Goal: Information Seeking & Learning: Learn about a topic

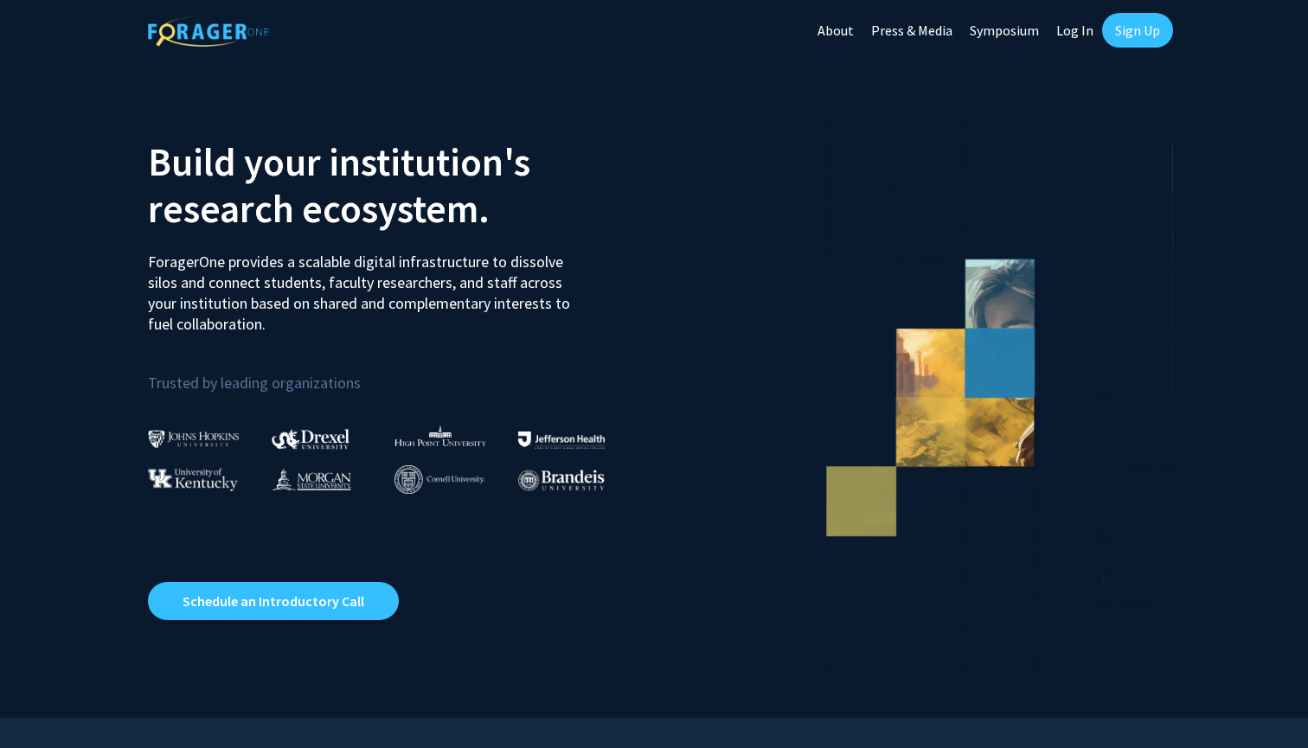
click at [1072, 28] on link "Log In" at bounding box center [1075, 30] width 55 height 61
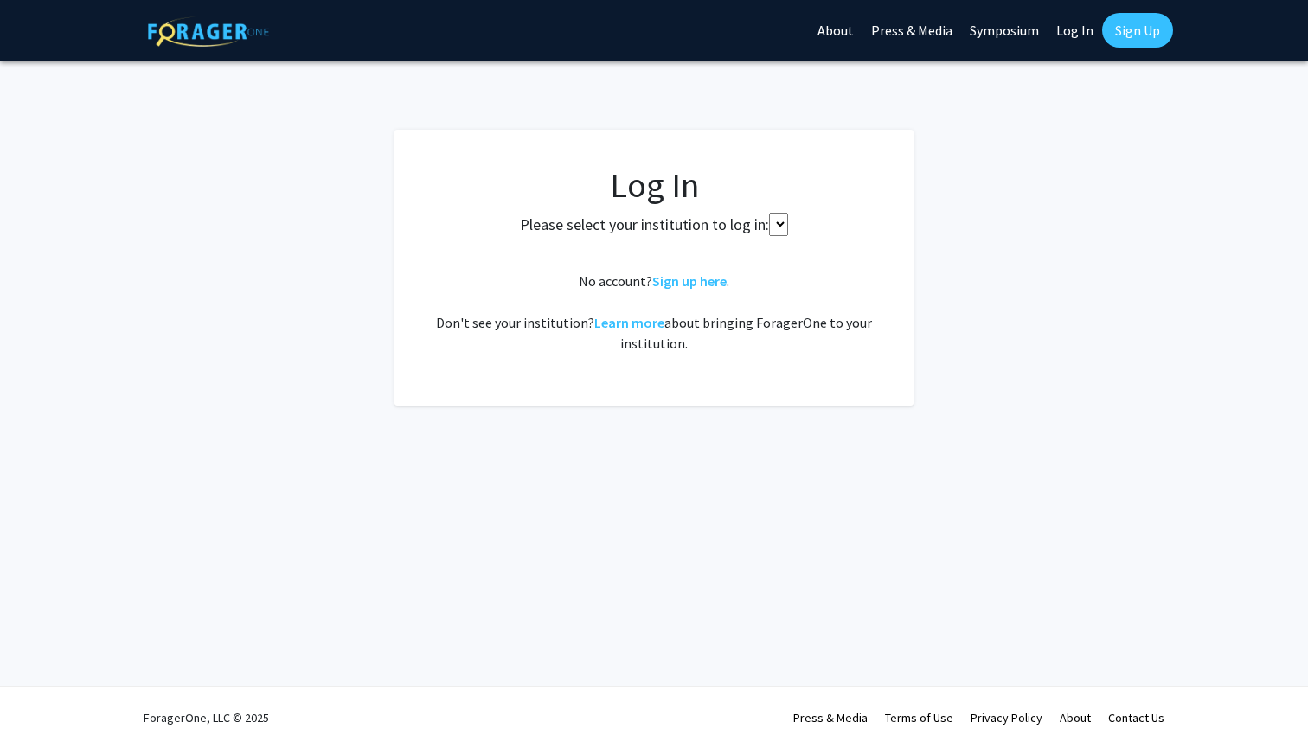
select select
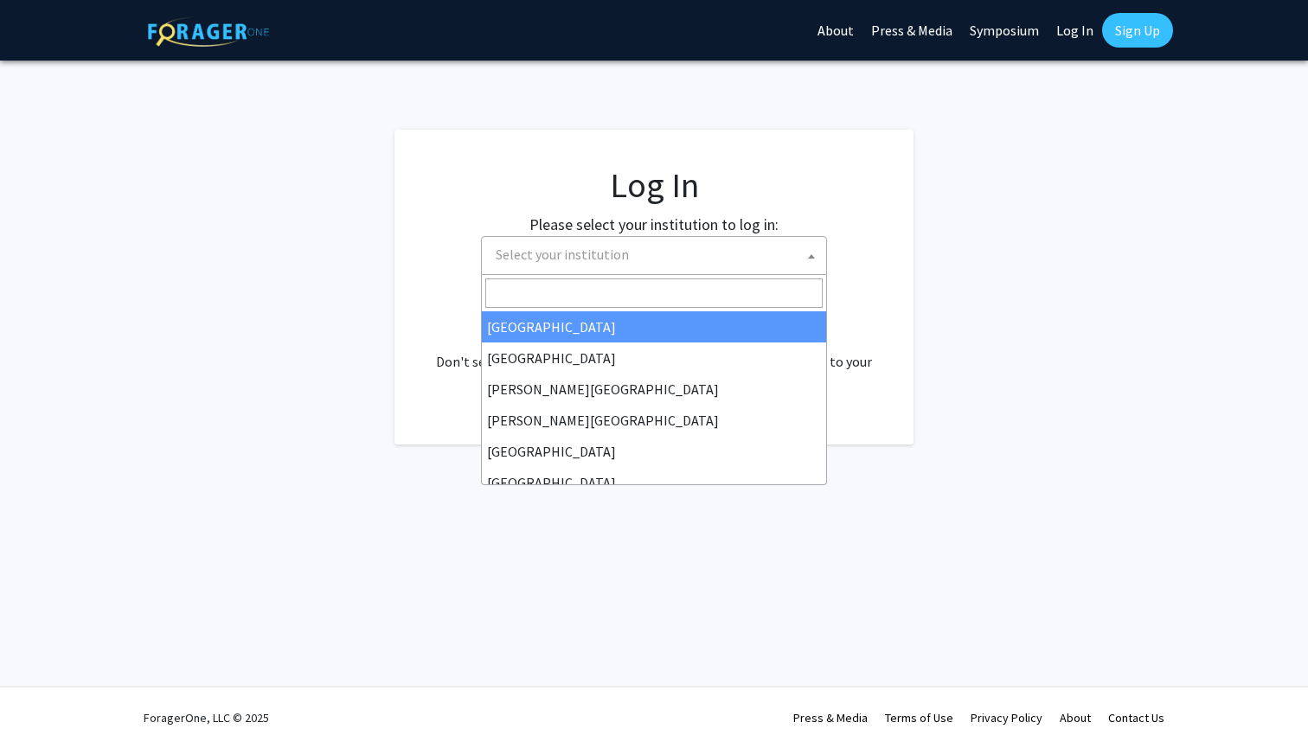
click at [661, 254] on span "Select your institution" at bounding box center [657, 254] width 337 height 35
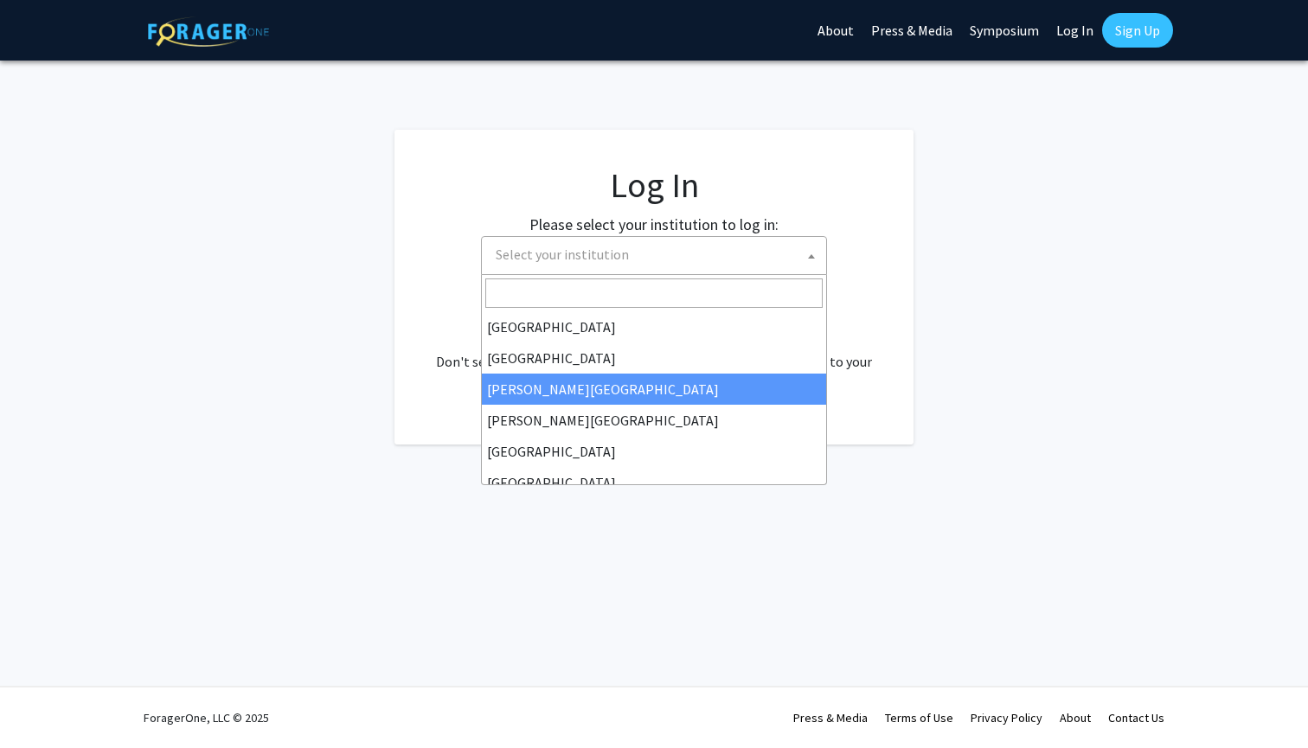
type input "j"
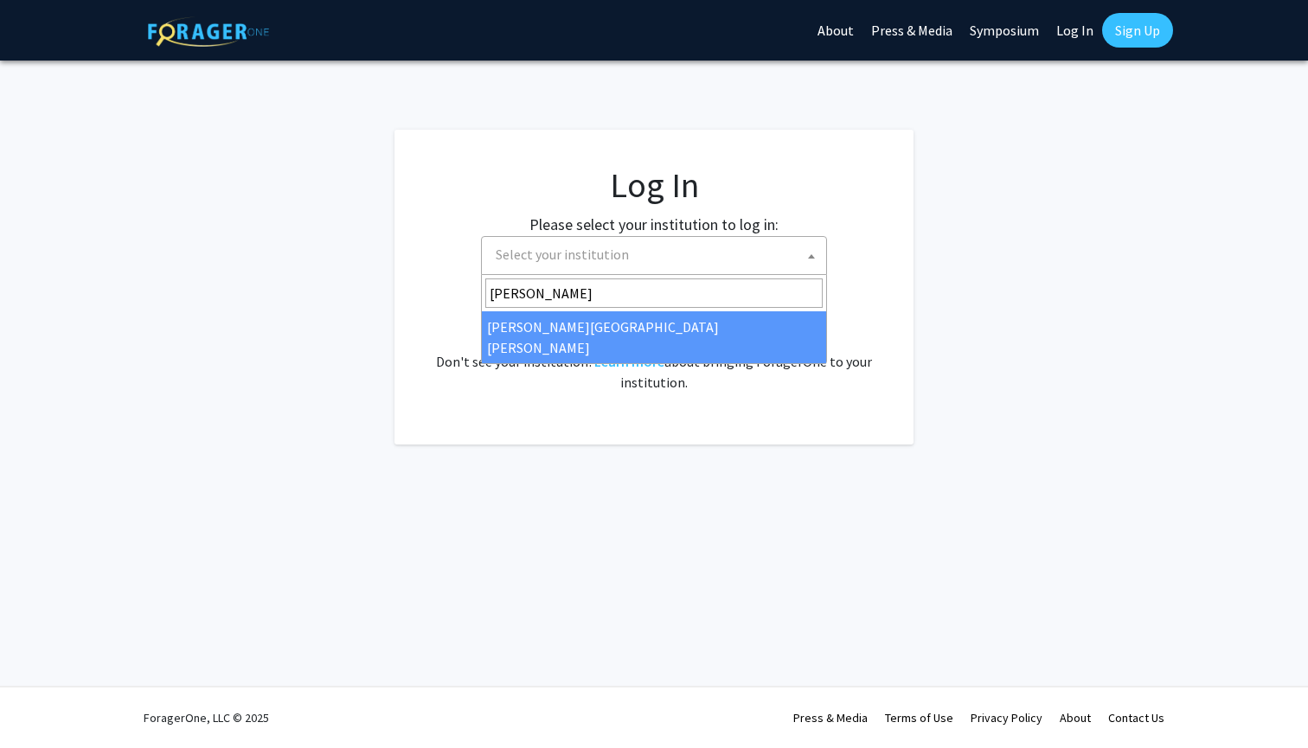
type input "[PERSON_NAME]"
select select "1"
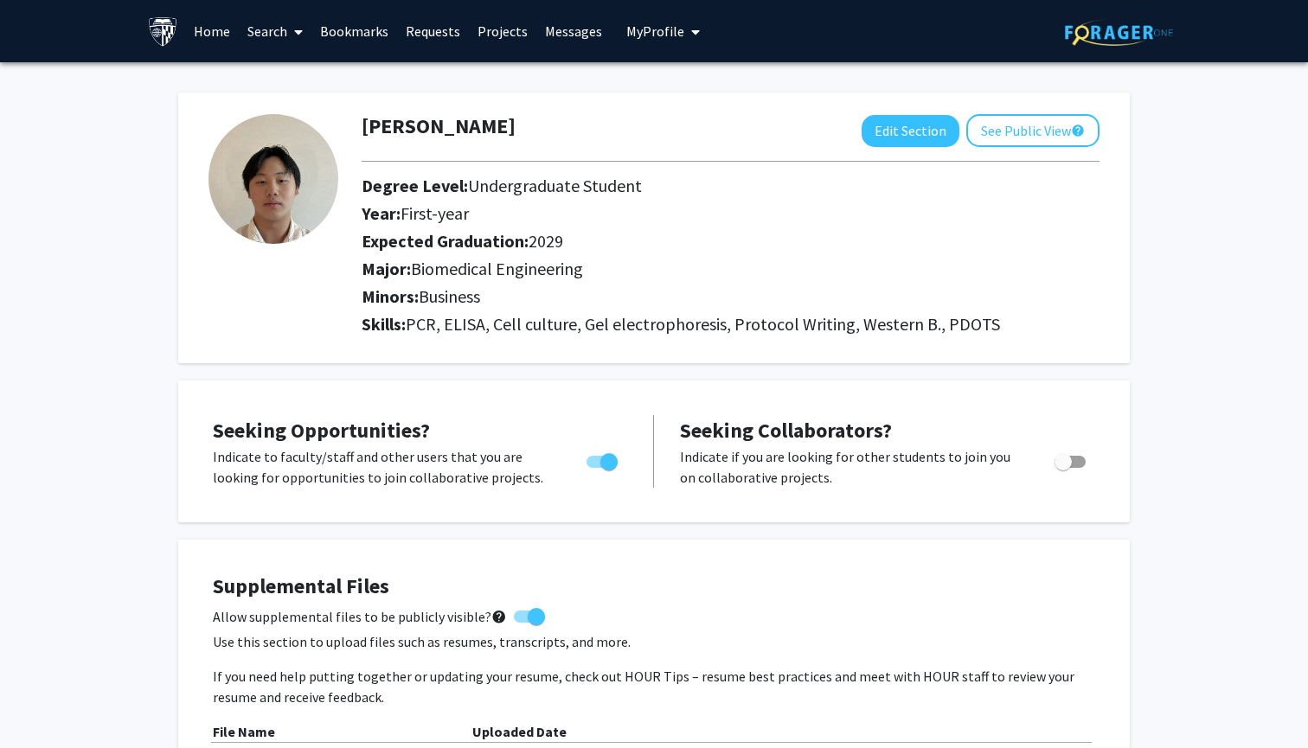
click at [215, 36] on link "Home" at bounding box center [212, 31] width 54 height 61
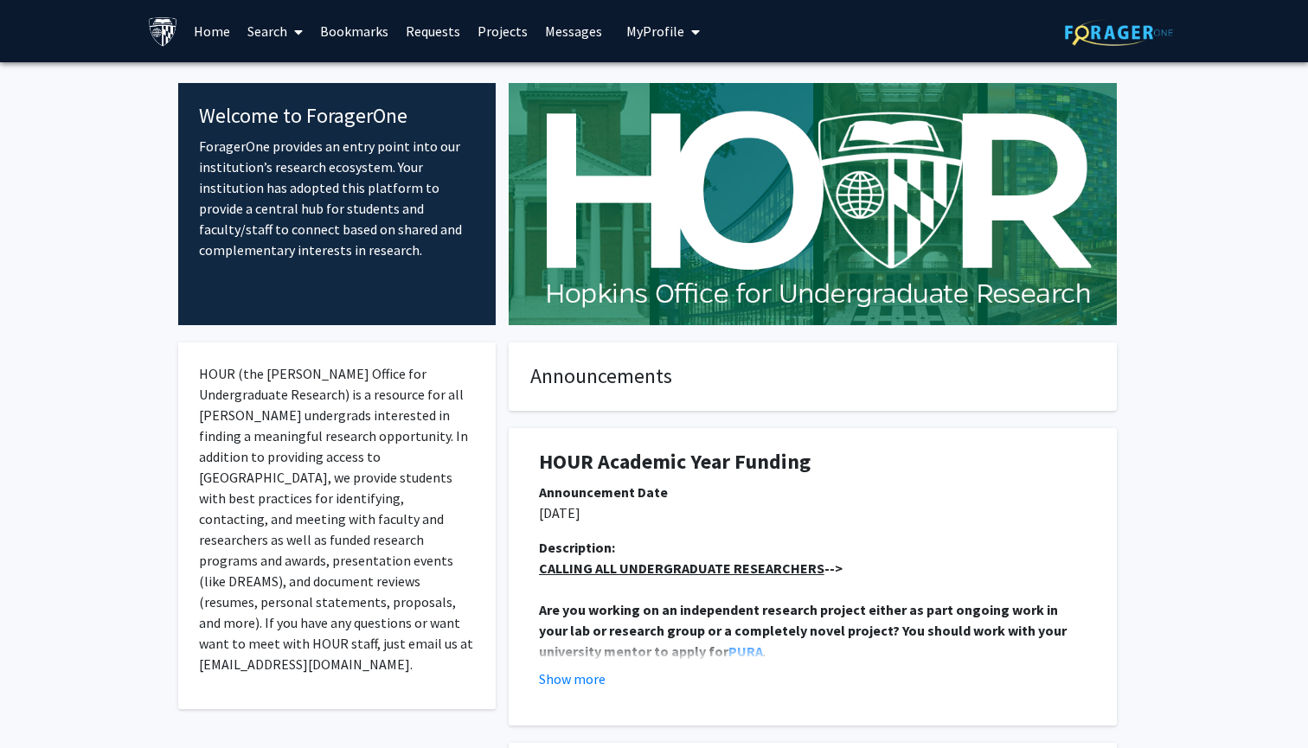
click at [269, 36] on link "Search" at bounding box center [275, 31] width 73 height 61
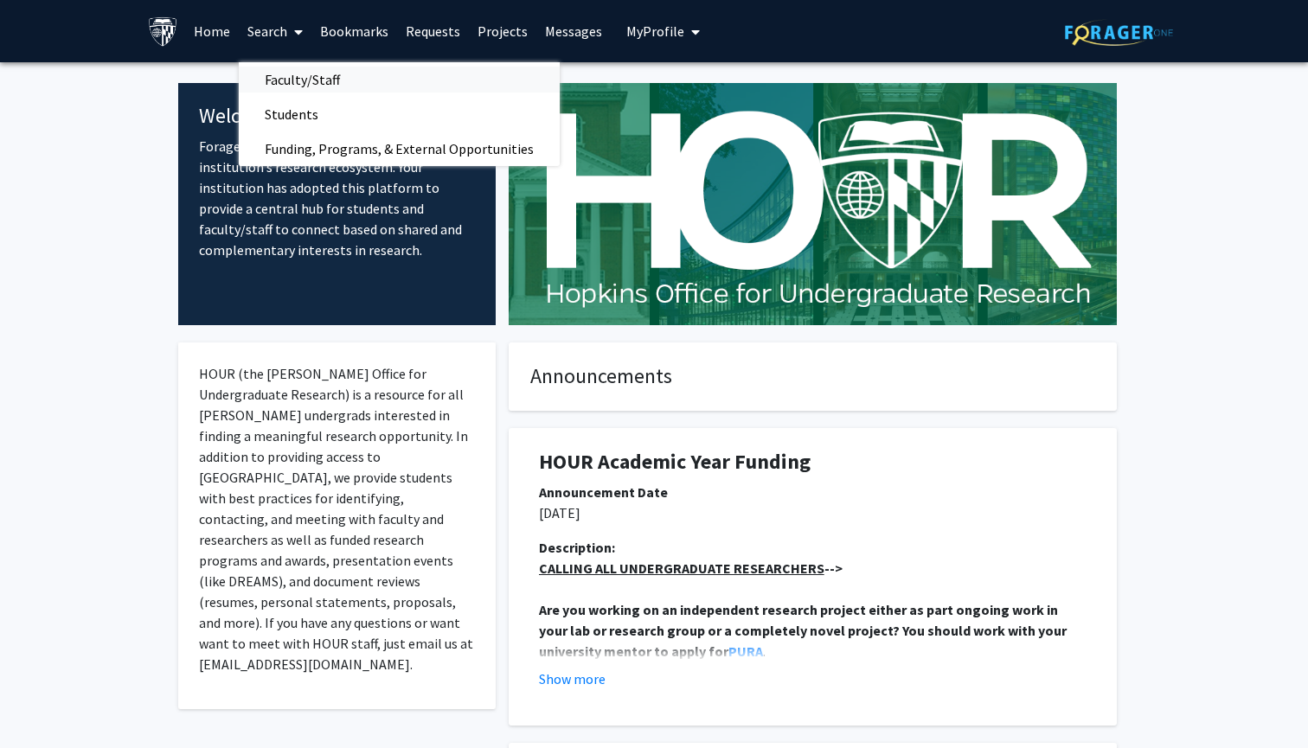
click at [320, 87] on span "Faculty/Staff" at bounding box center [302, 79] width 127 height 35
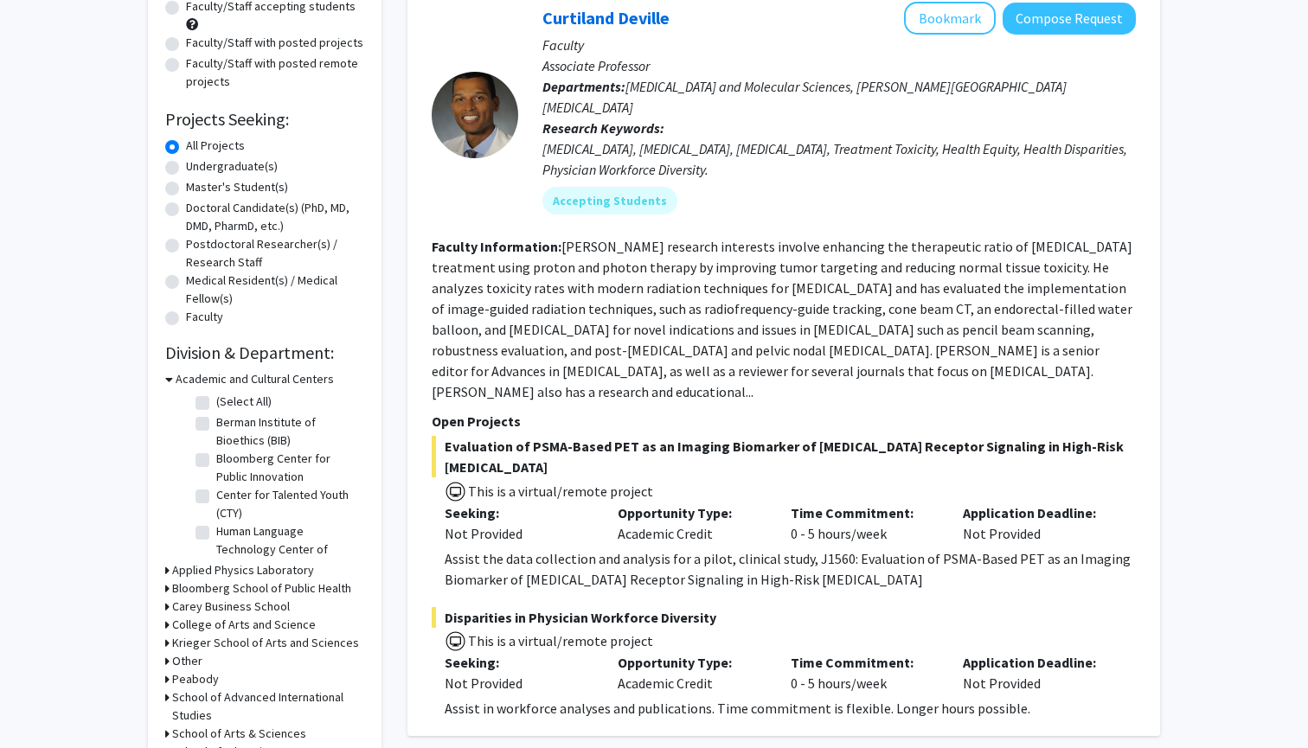
scroll to position [191, 0]
click at [247, 169] on label "Undergraduate(s)" at bounding box center [232, 166] width 92 height 18
click at [197, 168] on input "Undergraduate(s)" at bounding box center [191, 162] width 11 height 11
radio input "true"
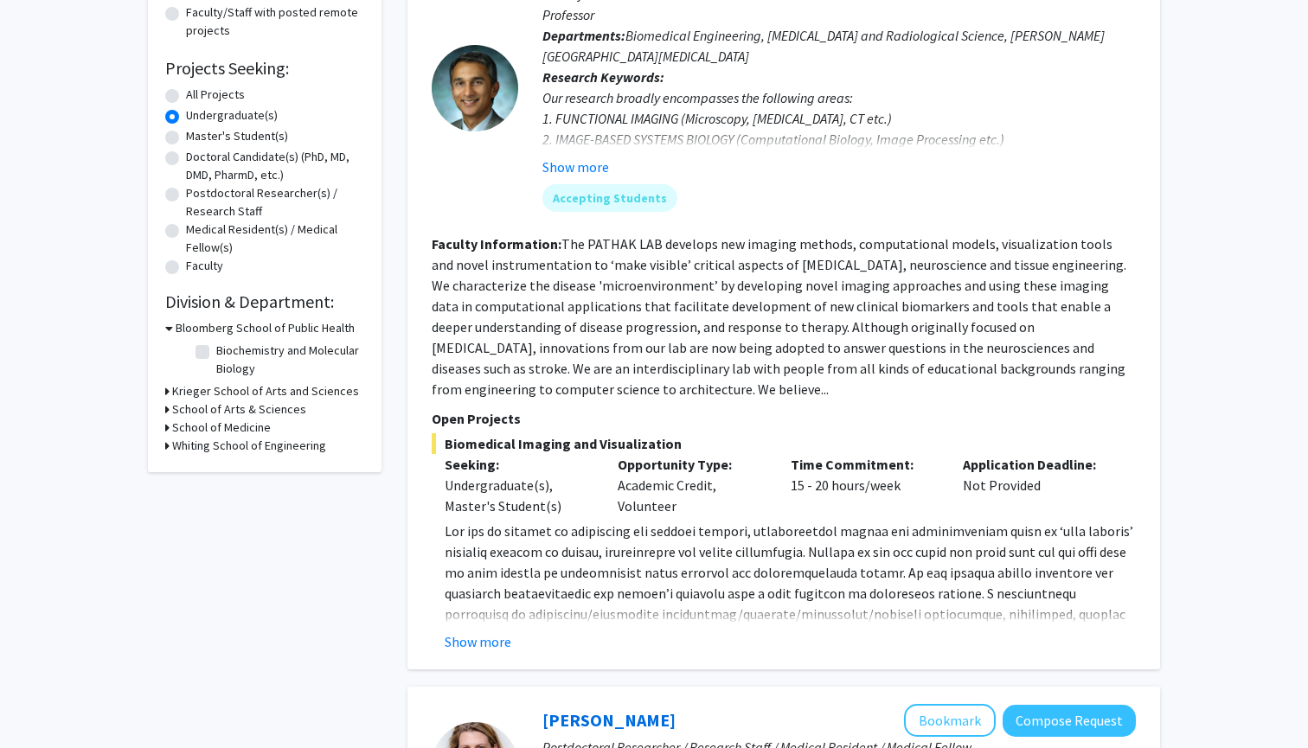
scroll to position [229, 0]
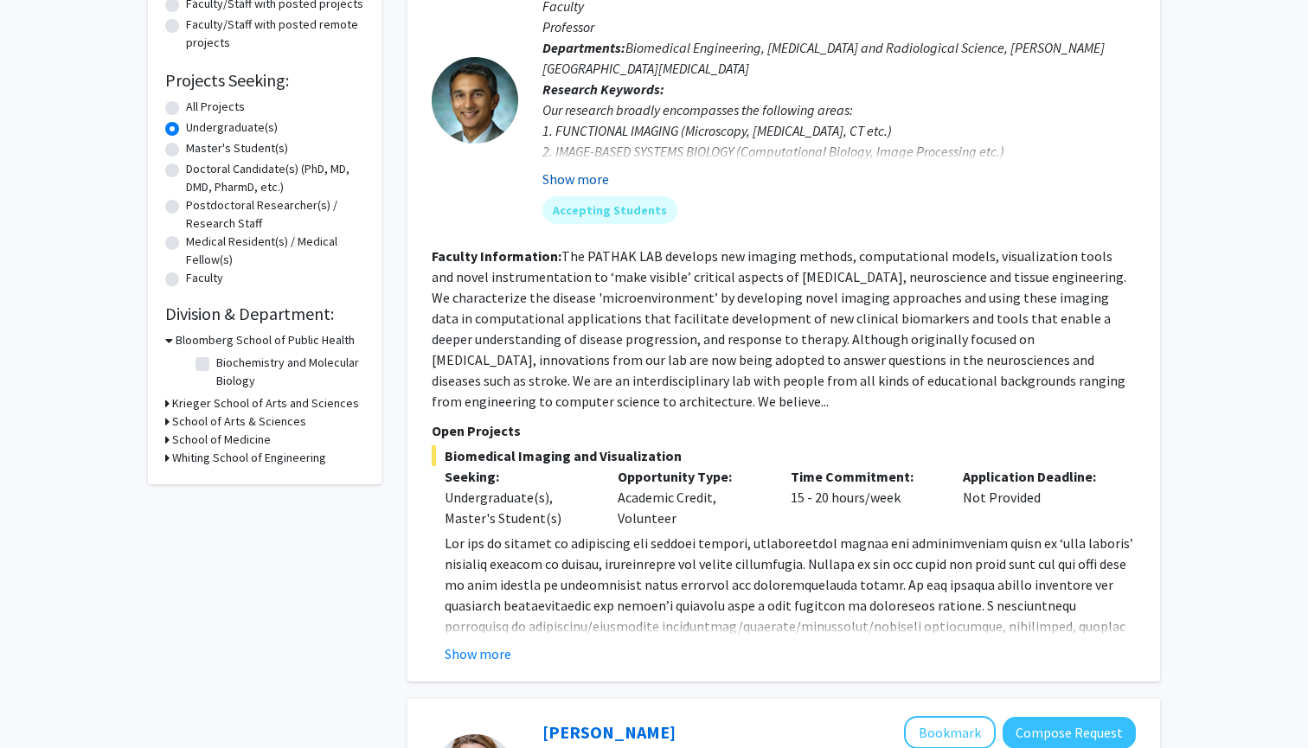
click at [587, 183] on button "Show more" at bounding box center [575, 179] width 67 height 21
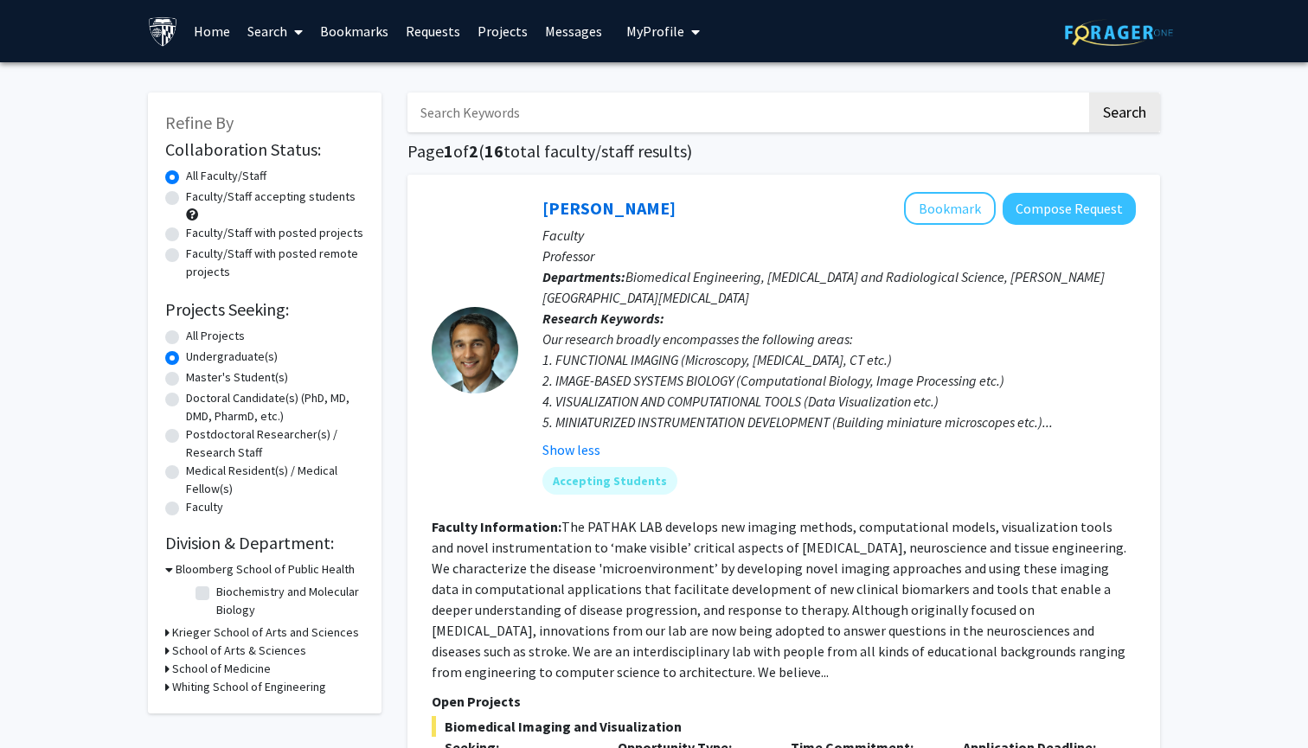
scroll to position [0, 0]
click at [186, 339] on label "All Projects" at bounding box center [215, 336] width 59 height 18
click at [186, 338] on input "All Projects" at bounding box center [191, 332] width 11 height 11
radio input "true"
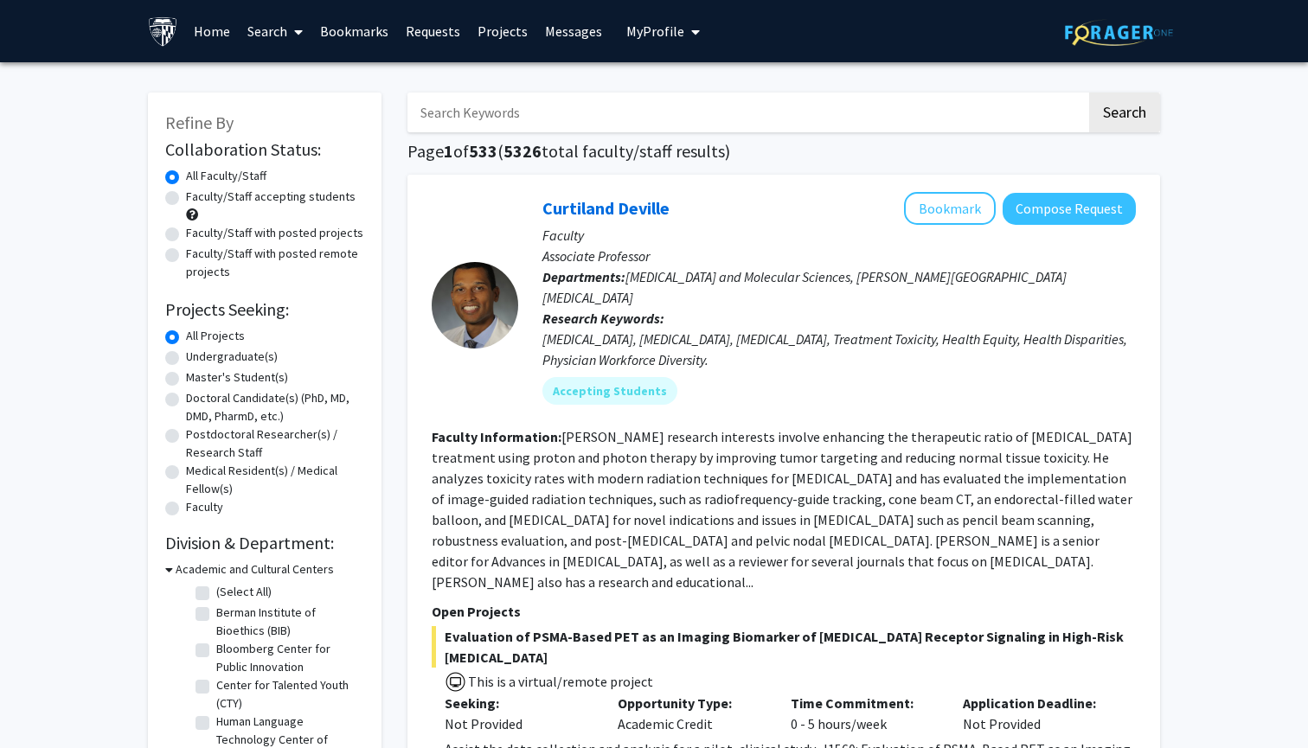
click at [577, 109] on input "Search Keywords" at bounding box center [747, 113] width 679 height 40
type input "device"
click at [1124, 115] on button "Search" at bounding box center [1124, 113] width 71 height 40
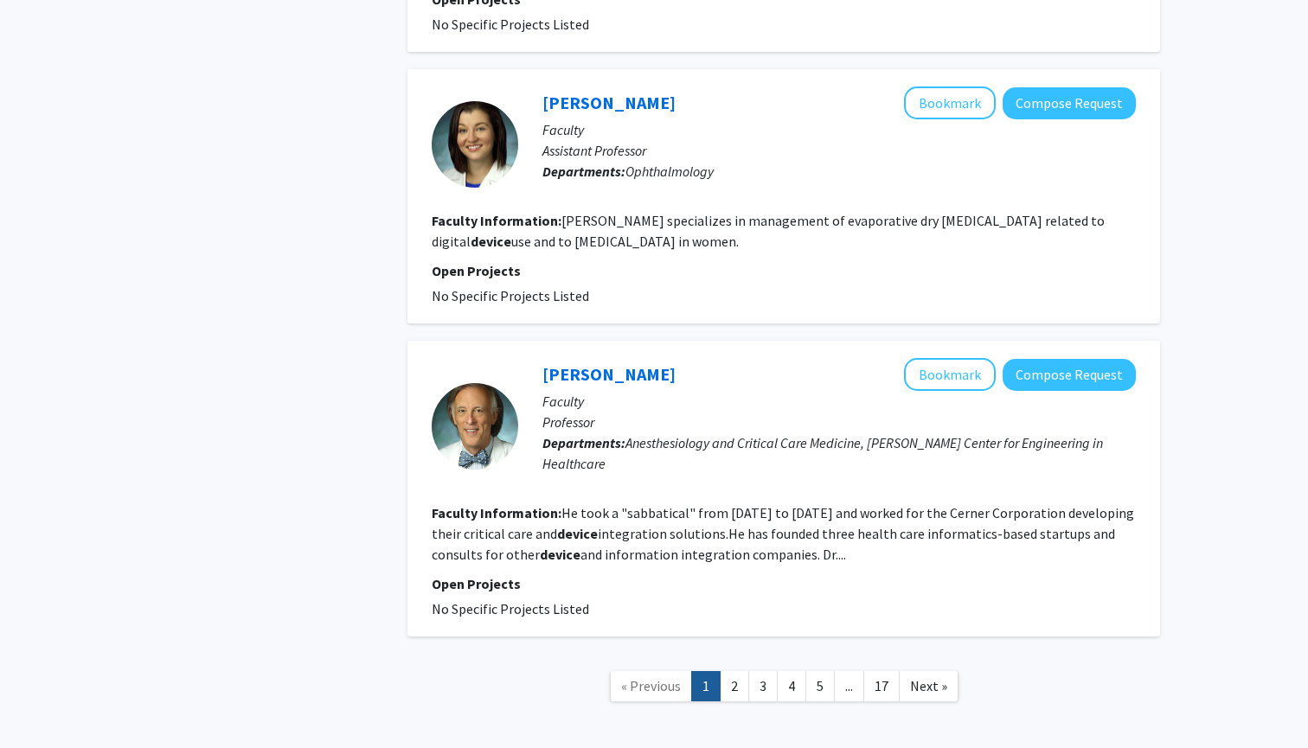
scroll to position [2734, 0]
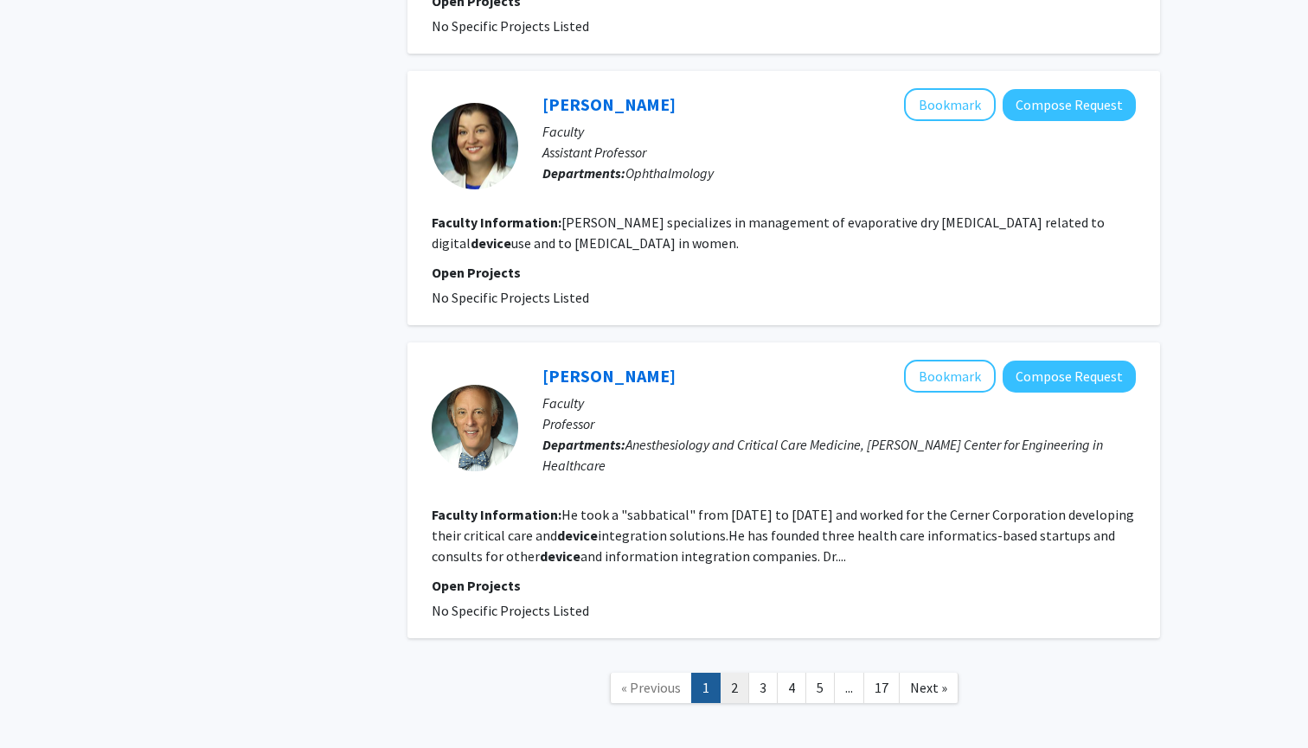
click at [744, 673] on link "2" at bounding box center [734, 688] width 29 height 30
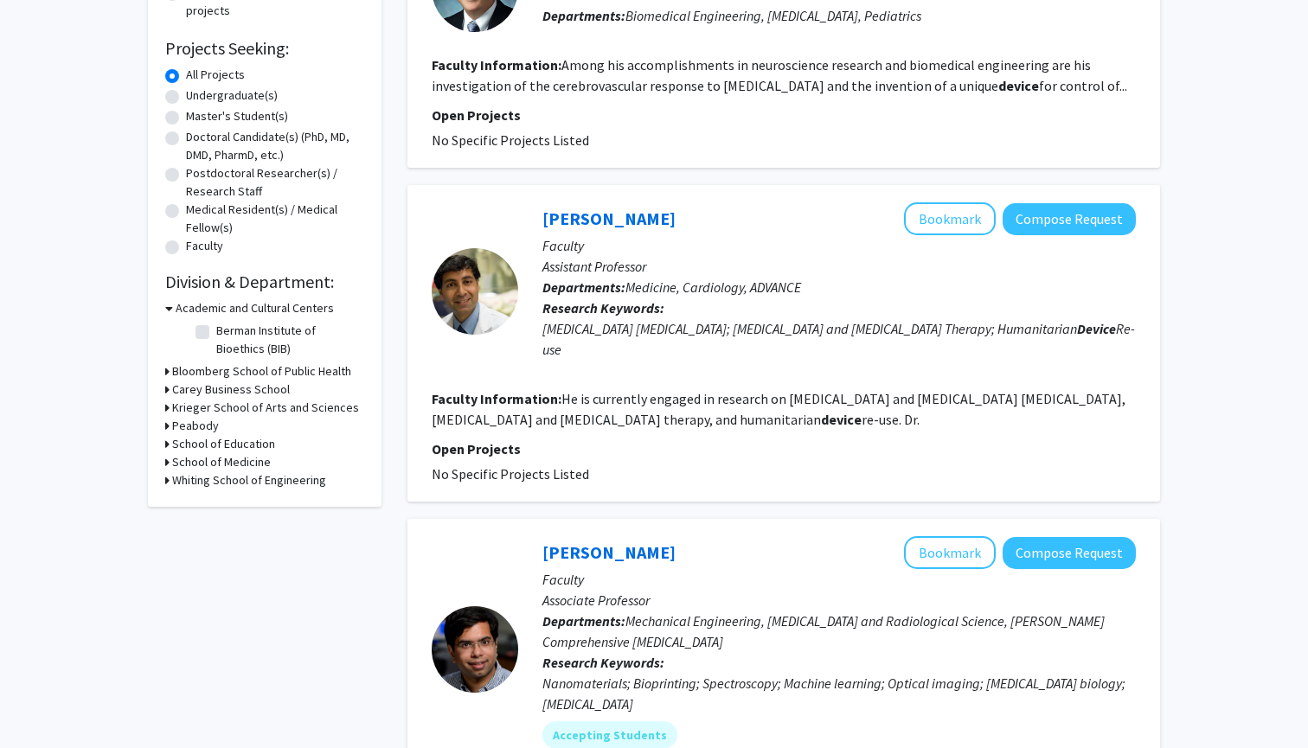
scroll to position [273, 0]
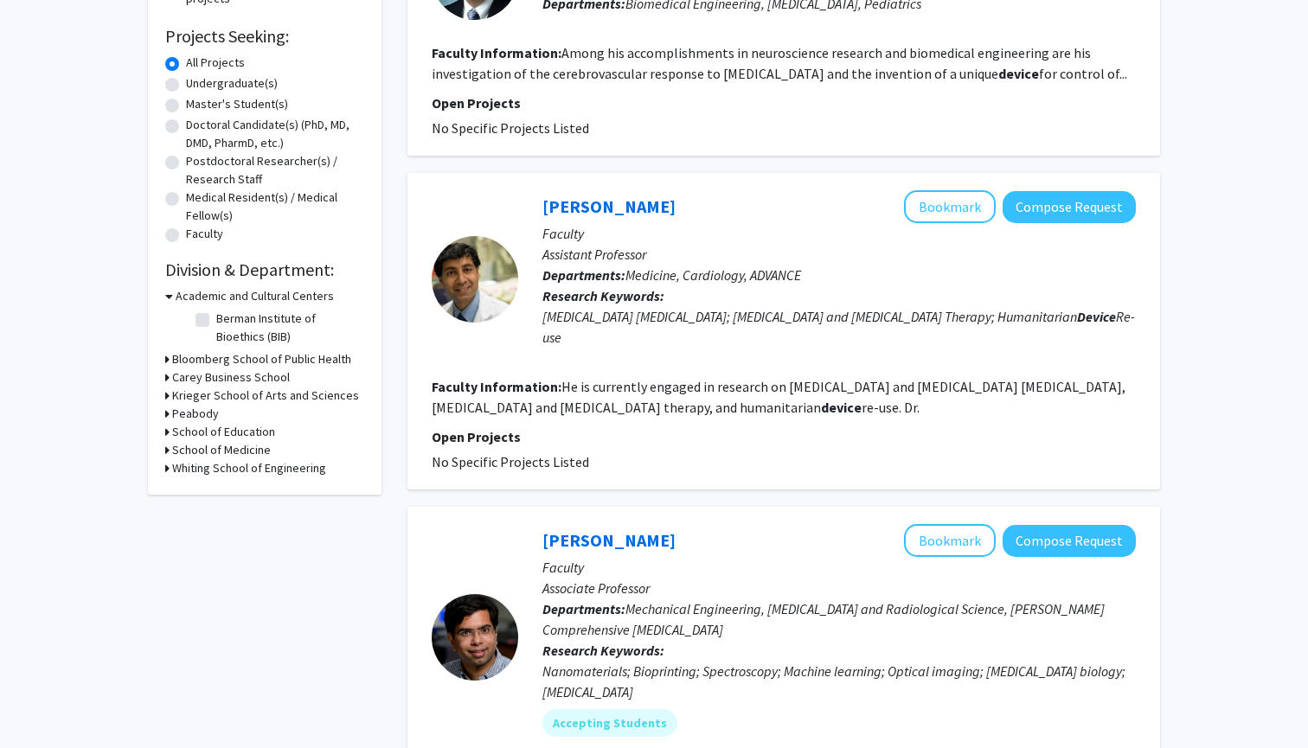
click at [254, 376] on h3 "Carey Business School" at bounding box center [231, 378] width 118 height 18
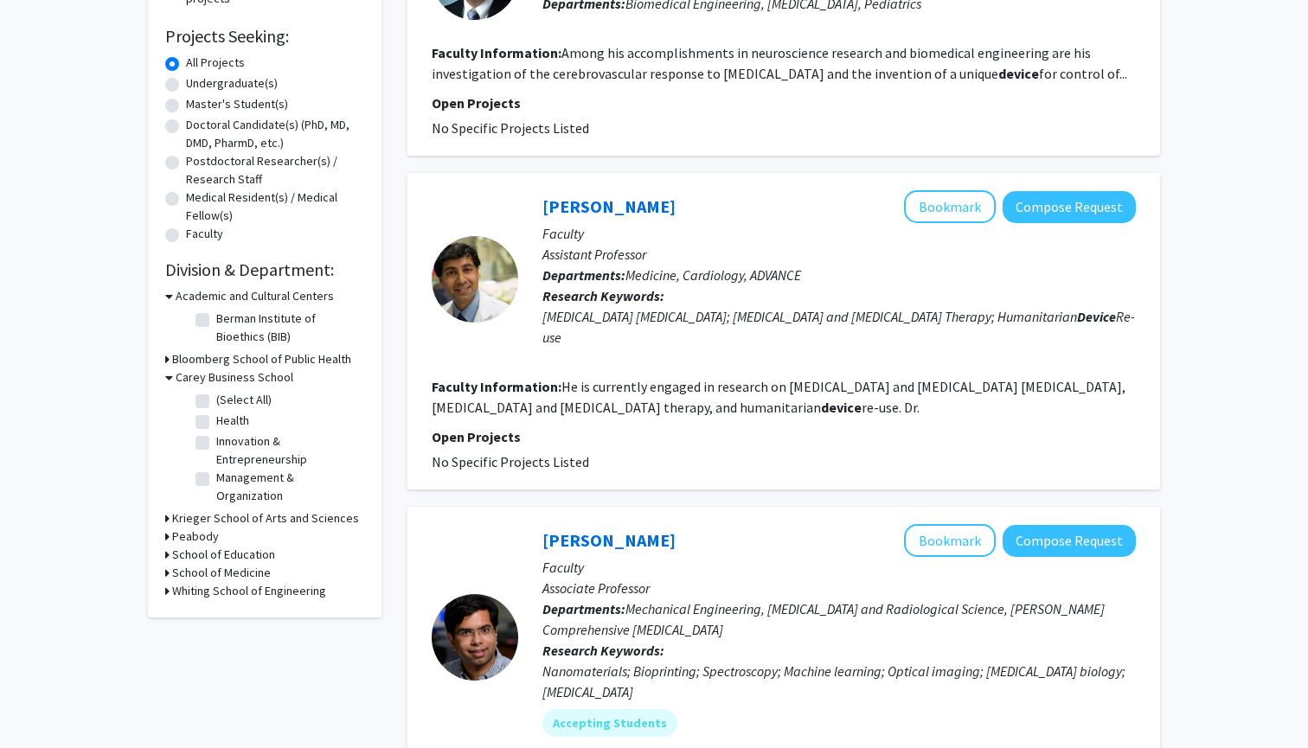
click at [254, 376] on h3 "Carey Business School" at bounding box center [235, 378] width 118 height 18
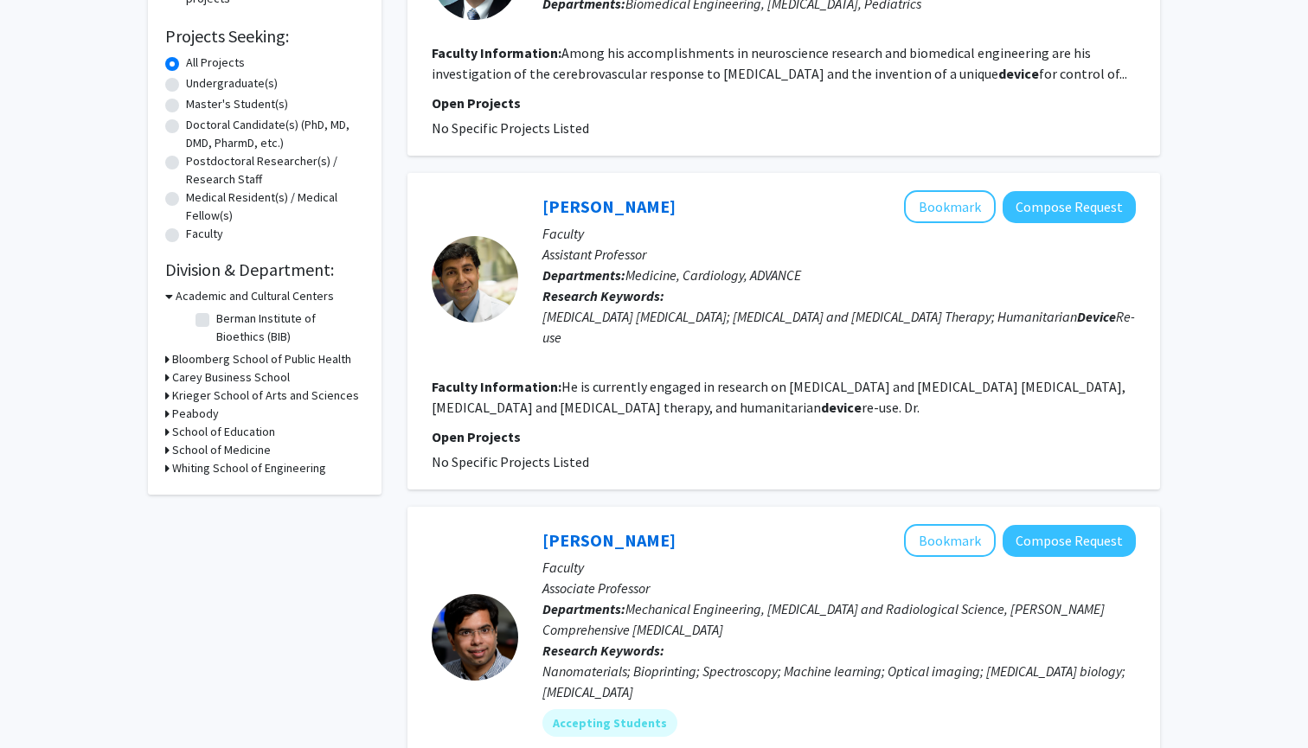
click at [235, 474] on h3 "Whiting School of Engineering" at bounding box center [249, 468] width 154 height 18
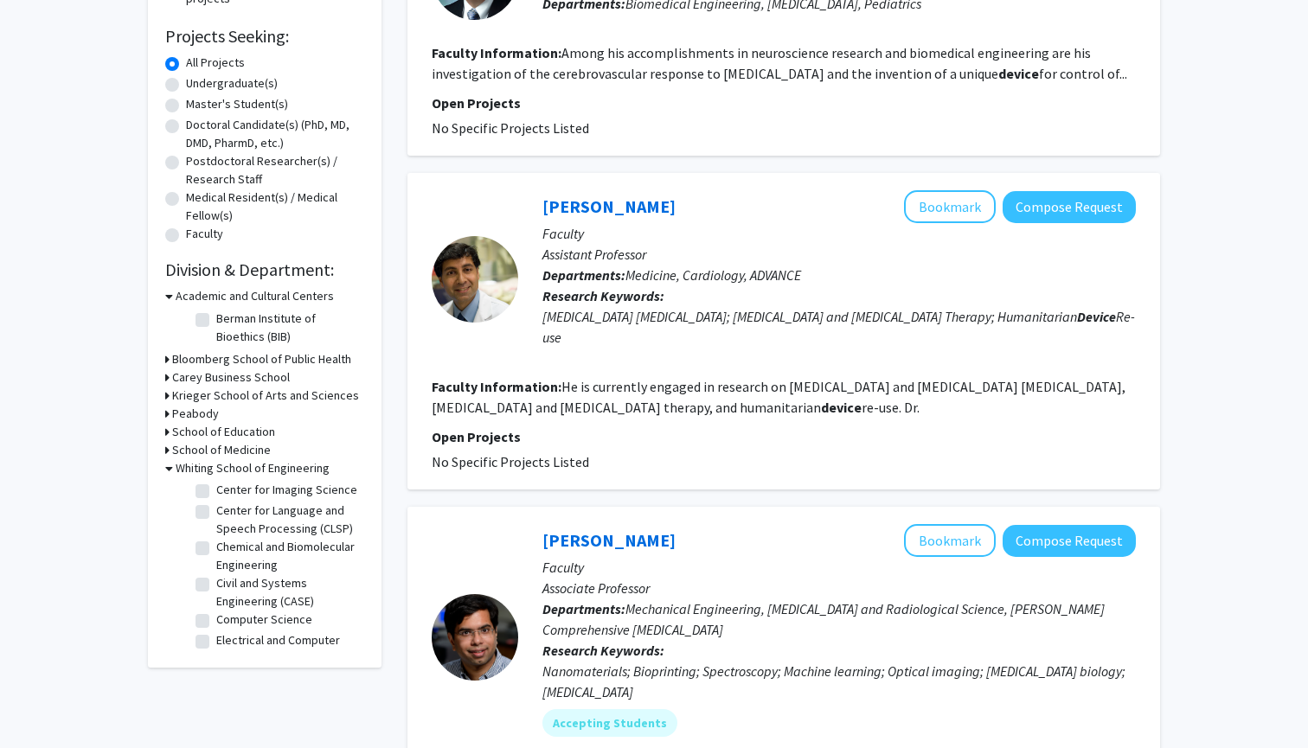
scroll to position [92, 0]
click at [216, 502] on label "Center for Imaging Science" at bounding box center [286, 498] width 141 height 18
click at [216, 500] on input "Center for Imaging Science" at bounding box center [221, 494] width 11 height 11
checkbox input "true"
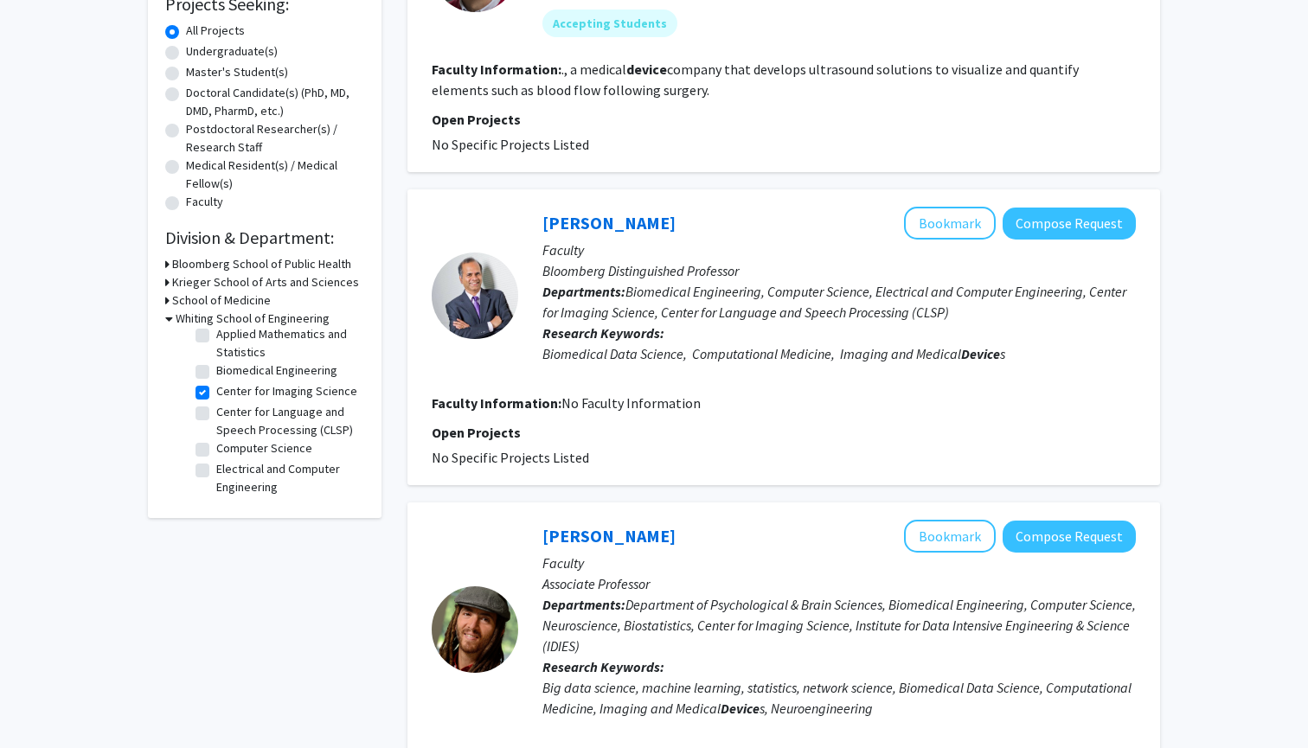
scroll to position [28, 0]
click at [216, 392] on label "Center for Imaging Science" at bounding box center [286, 391] width 141 height 18
click at [216, 392] on input "Center for Imaging Science" at bounding box center [221, 387] width 11 height 11
checkbox input "false"
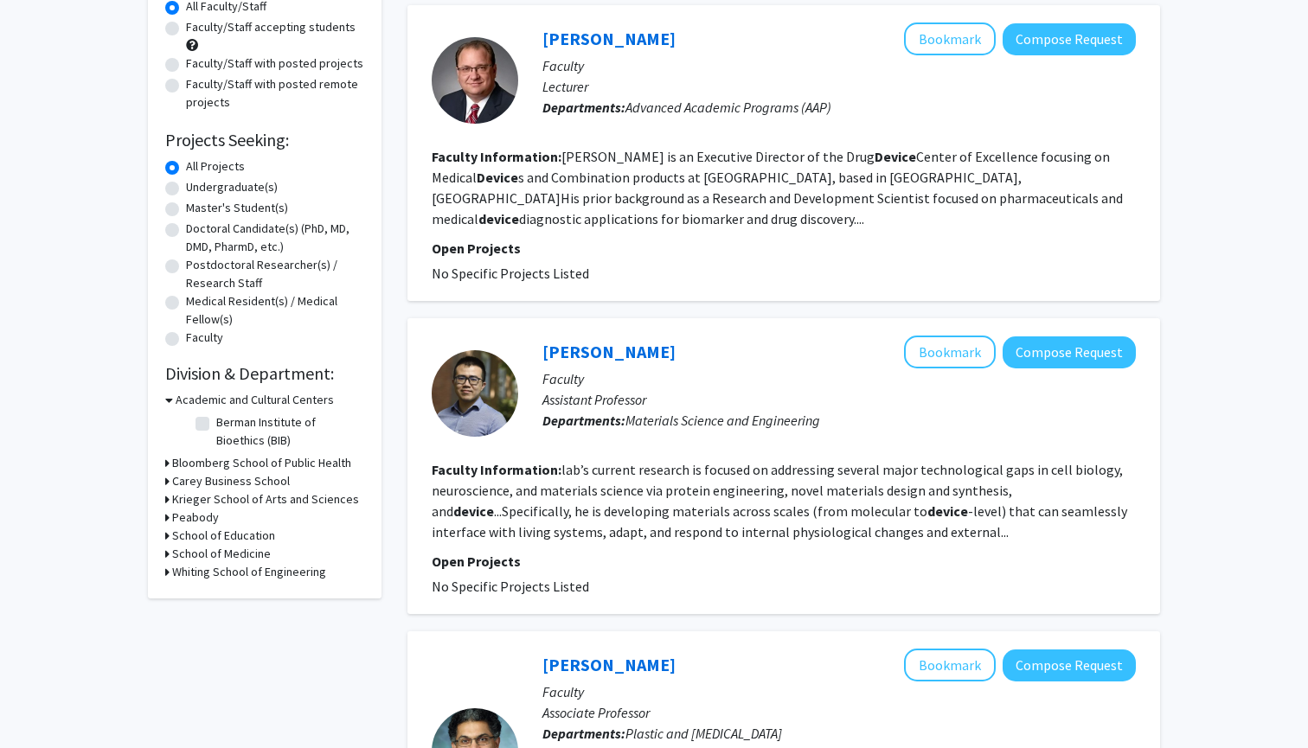
scroll to position [169, 0]
click at [244, 573] on h3 "Whiting School of Engineering" at bounding box center [249, 573] width 154 height 18
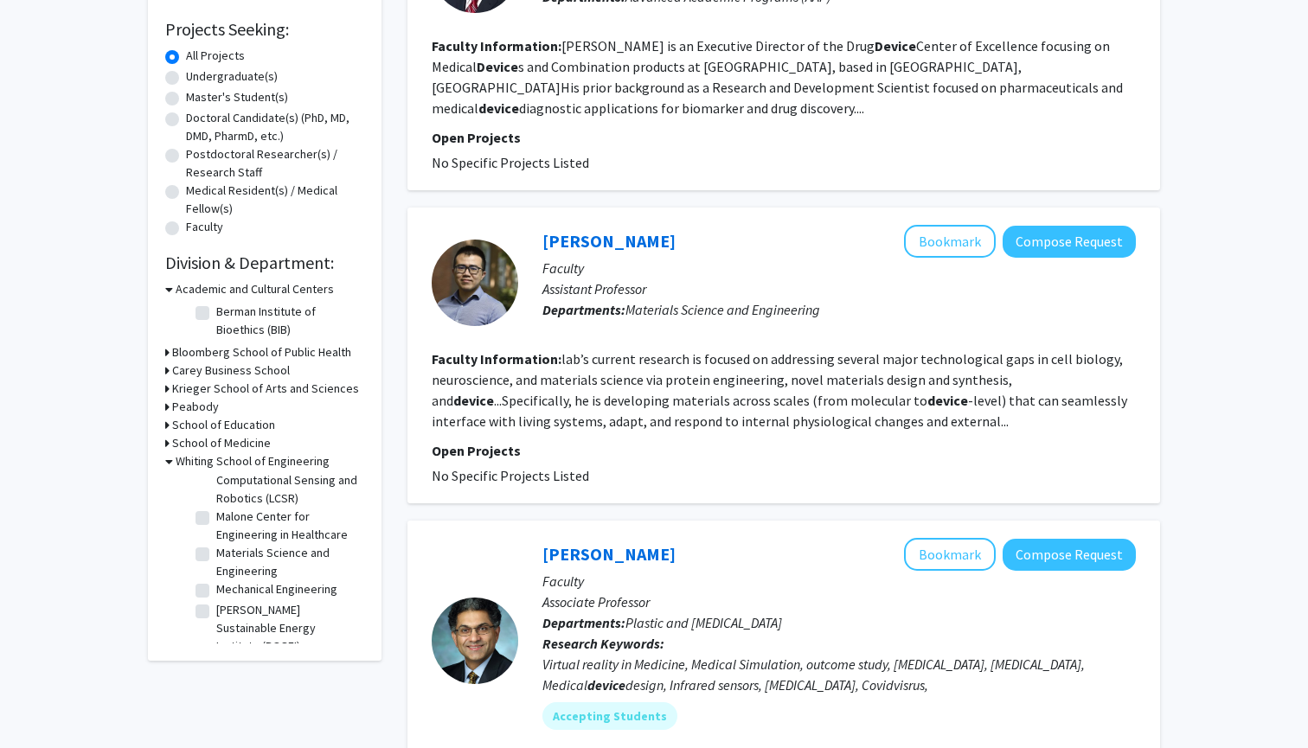
scroll to position [414, 0]
click at [216, 560] on label "Materials Science and Engineering" at bounding box center [288, 564] width 144 height 36
click at [216, 557] on input "Materials Science and Engineering" at bounding box center [221, 551] width 11 height 11
checkbox input "true"
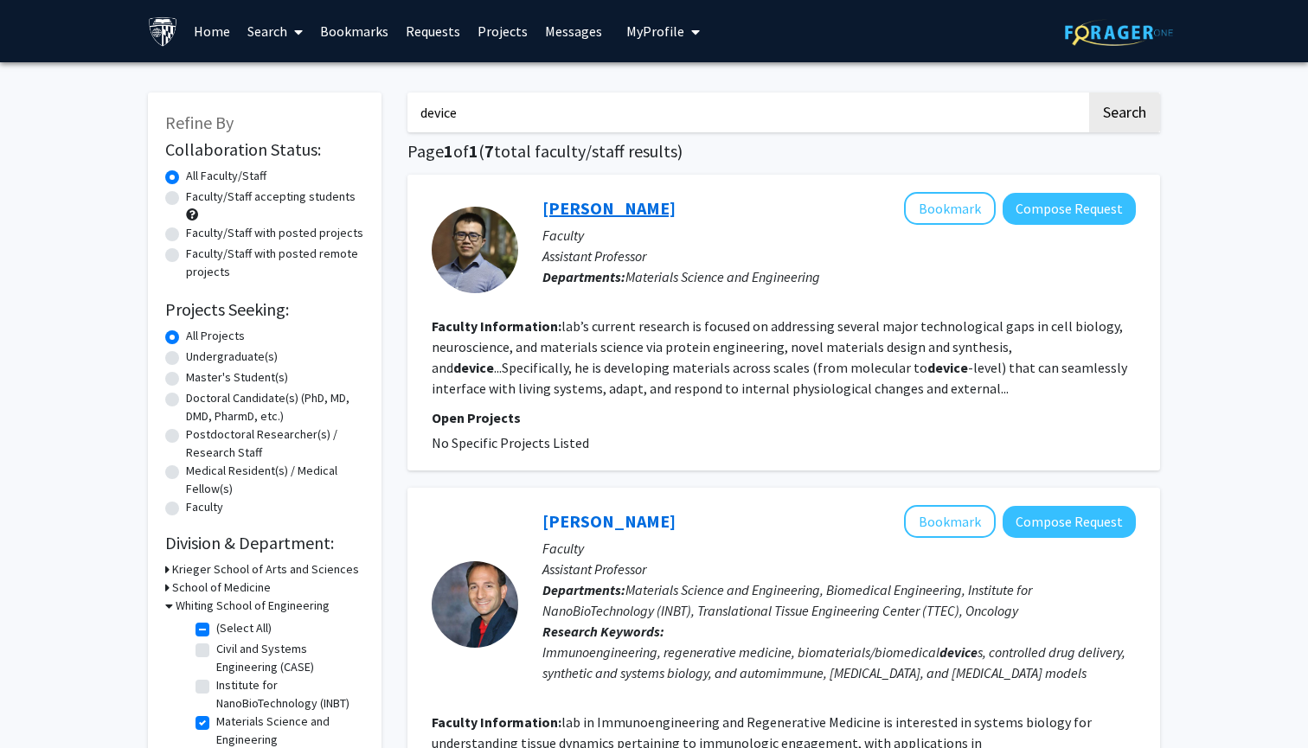
click at [589, 208] on link "Dingchang Lin" at bounding box center [608, 208] width 133 height 22
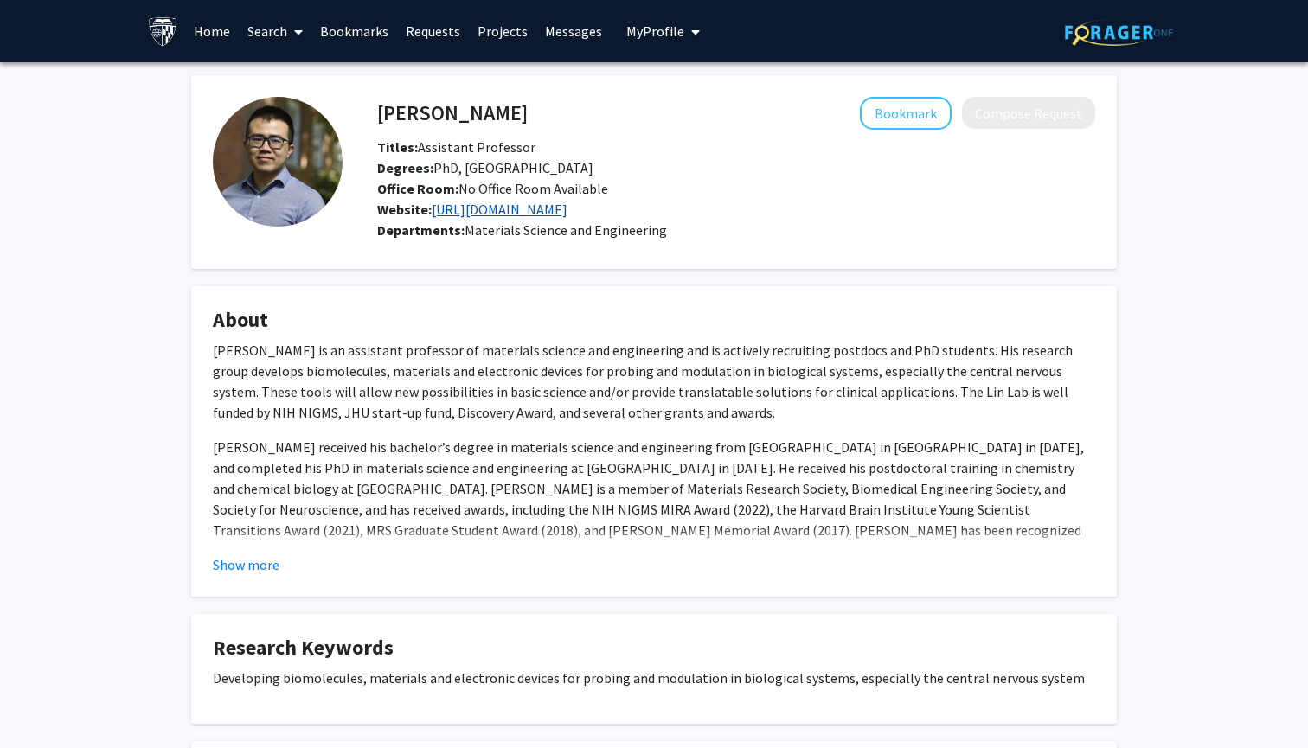
click at [568, 210] on link "https://engineering.jhu.edu/dclin/" at bounding box center [500, 209] width 136 height 17
drag, startPoint x: 499, startPoint y: 111, endPoint x: 378, endPoint y: 117, distance: 121.3
click at [378, 117] on h4 "Dingchang Lin" at bounding box center [452, 113] width 151 height 32
copy h4 "Dingchang Lin"
click at [758, 137] on div "Dingchang Lin Bookmark Compose Request Titles: Assistant Professor Degrees: PhD…" at bounding box center [736, 158] width 744 height 123
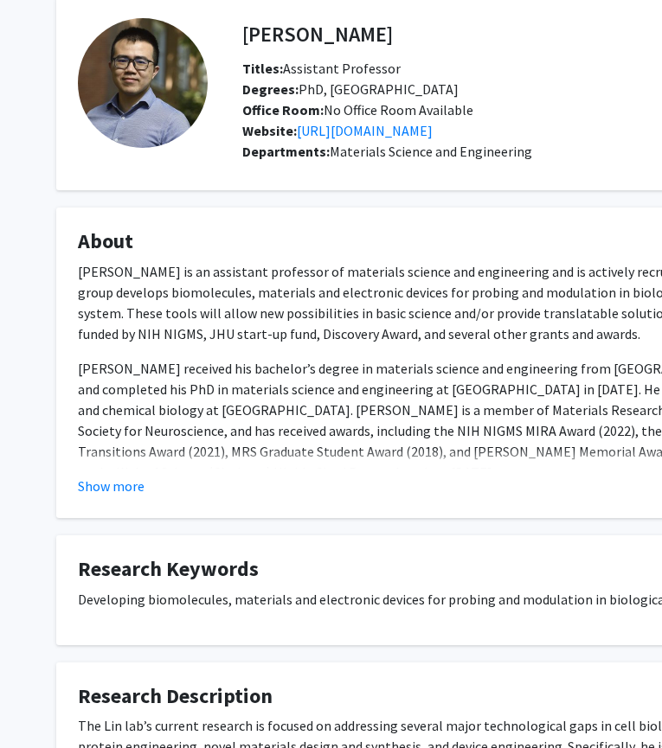
scroll to position [107, 0]
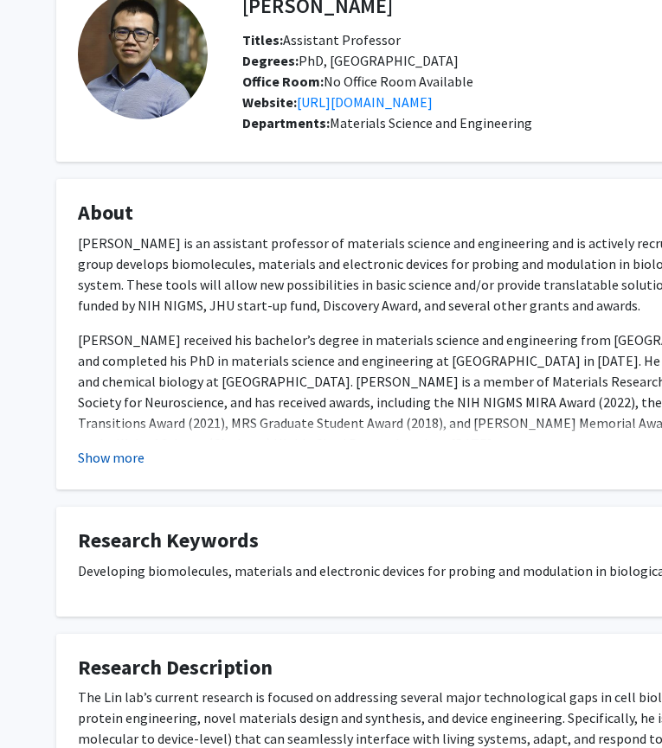
click at [129, 460] on button "Show more" at bounding box center [111, 457] width 67 height 21
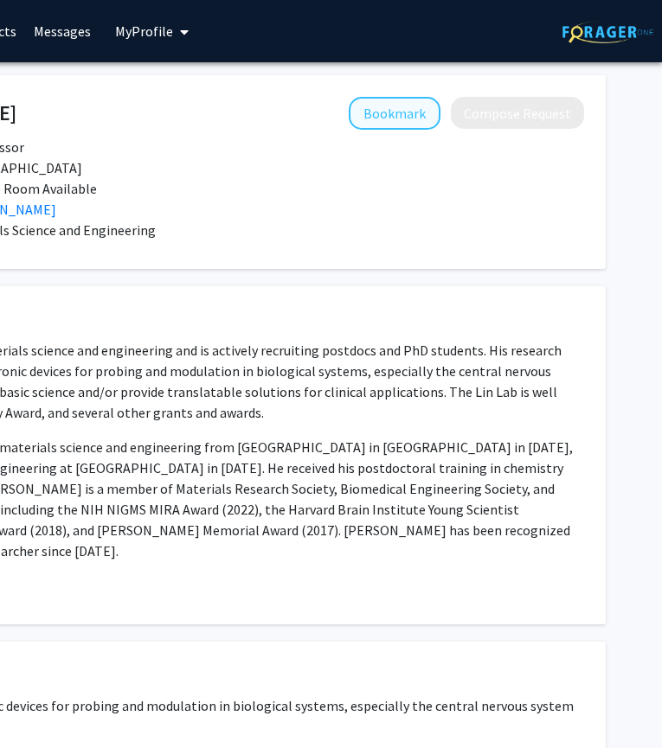
scroll to position [0, 376]
click at [403, 120] on button "Bookmark" at bounding box center [395, 113] width 92 height 33
click at [413, 112] on button "Bookmark" at bounding box center [395, 113] width 92 height 33
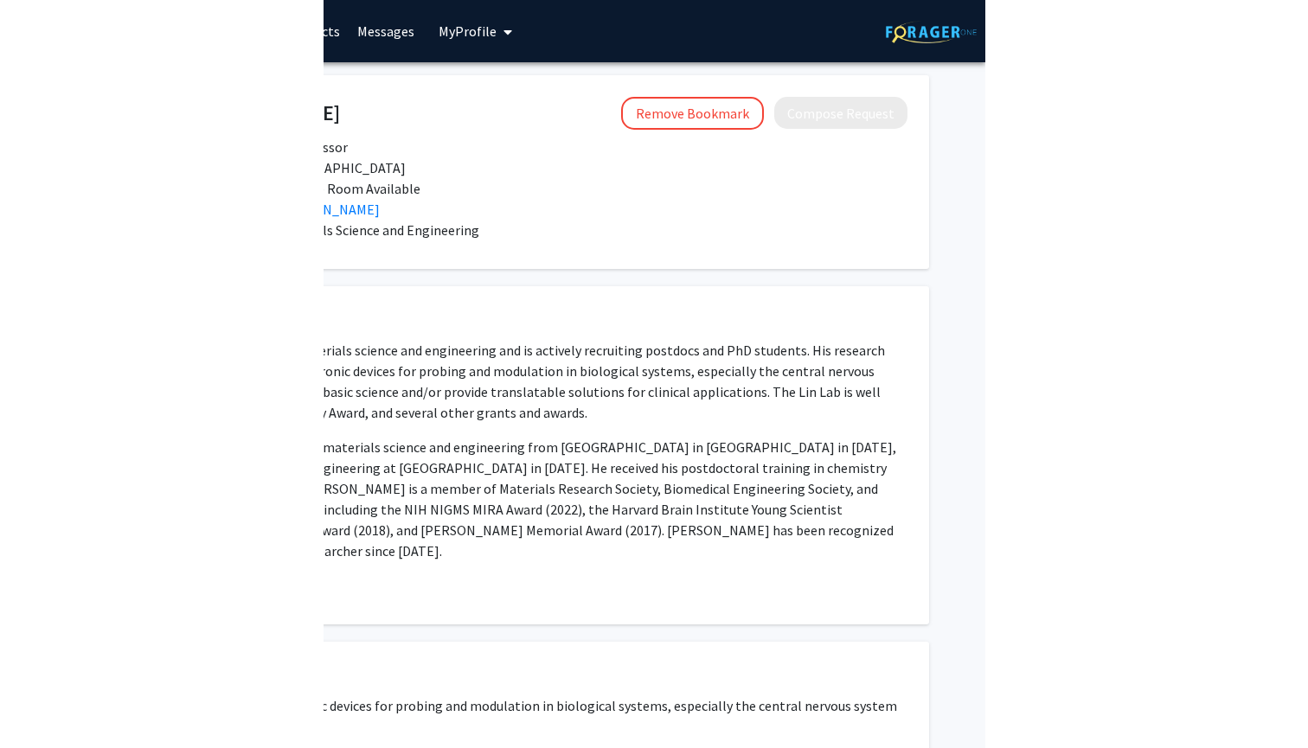
scroll to position [0, 0]
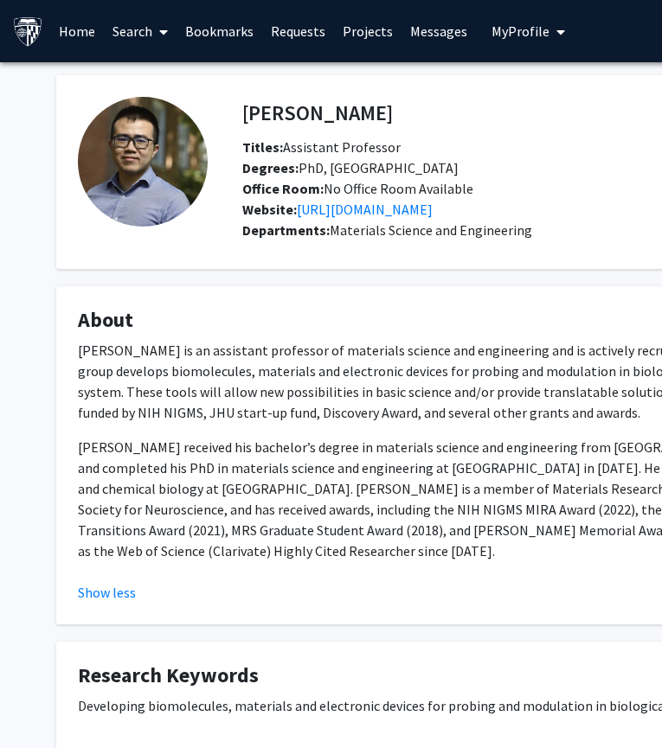
click at [136, 30] on link "Search" at bounding box center [140, 31] width 73 height 61
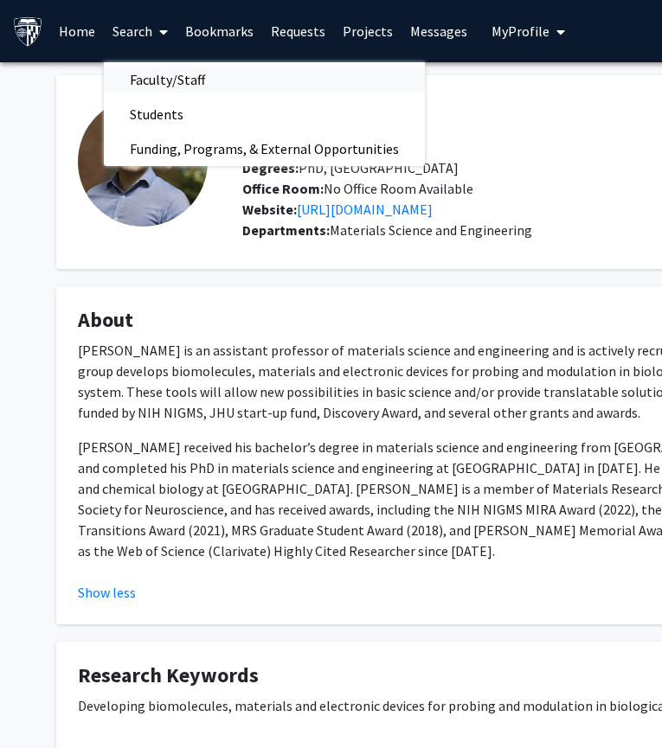
click at [145, 73] on span "Faculty/Staff" at bounding box center [167, 79] width 127 height 35
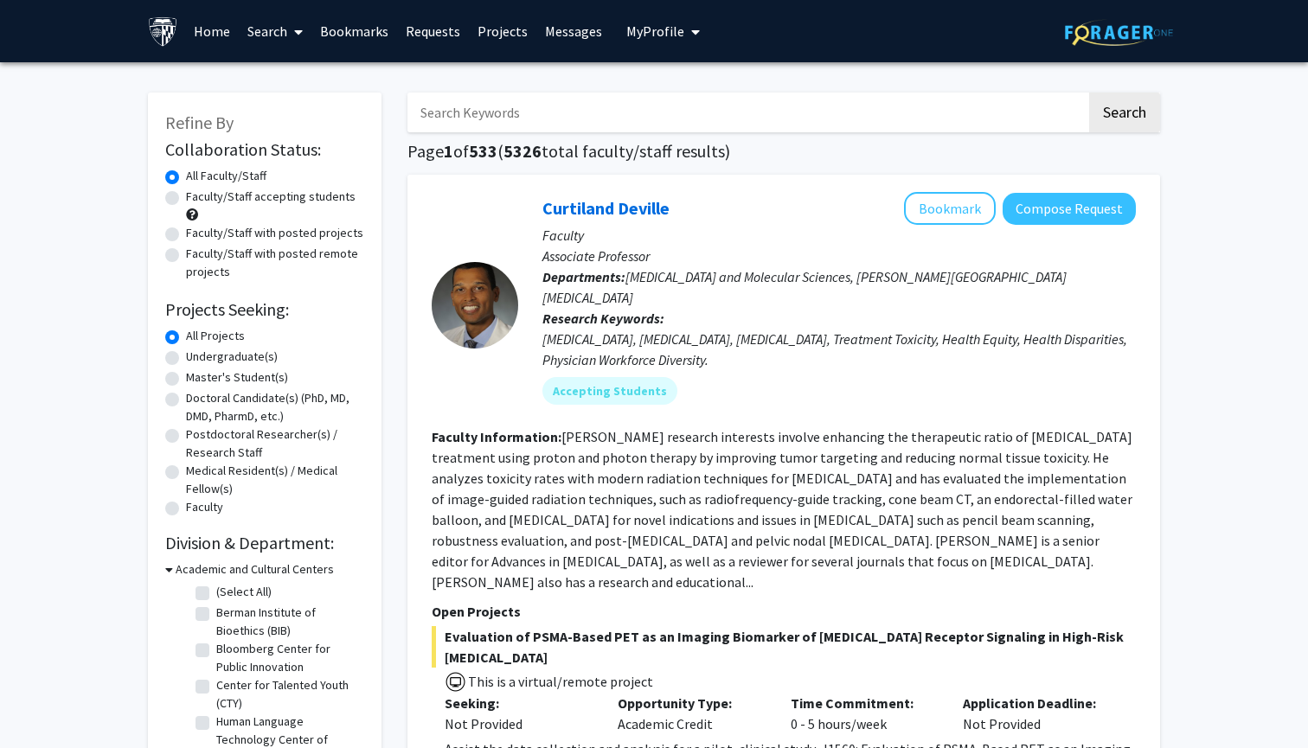
click at [274, 35] on link "Search" at bounding box center [275, 31] width 73 height 61
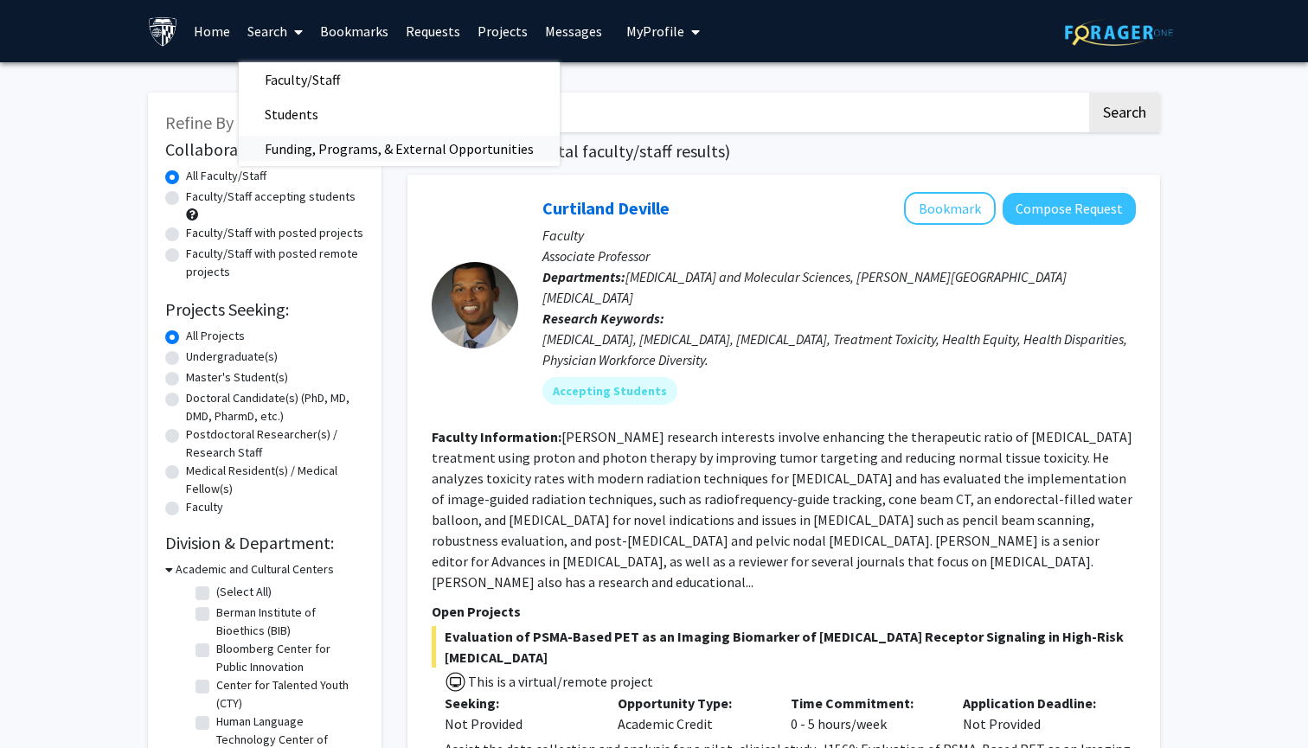
click at [308, 140] on span "Funding, Programs, & External Opportunities" at bounding box center [399, 149] width 321 height 35
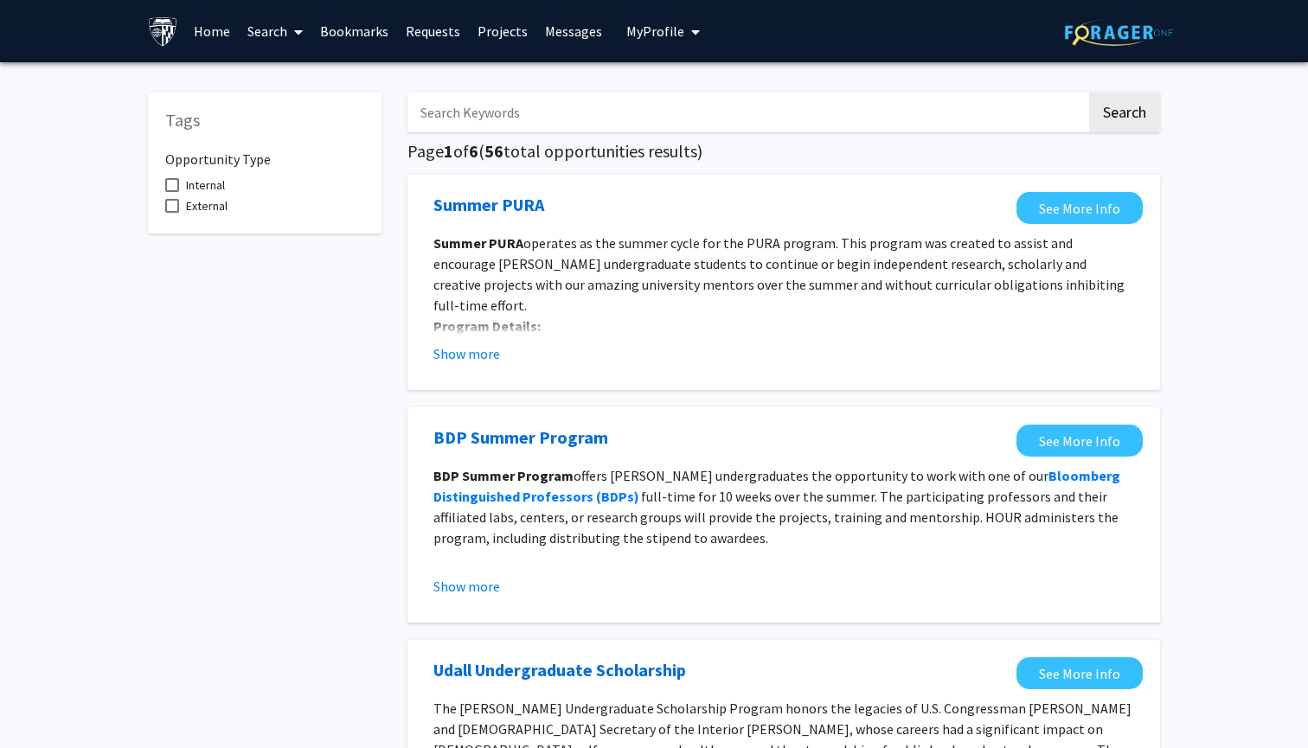
click at [555, 126] on input "Search Keywords" at bounding box center [747, 113] width 679 height 40
type input "research"
click at [1124, 115] on button "Search" at bounding box center [1124, 113] width 71 height 40
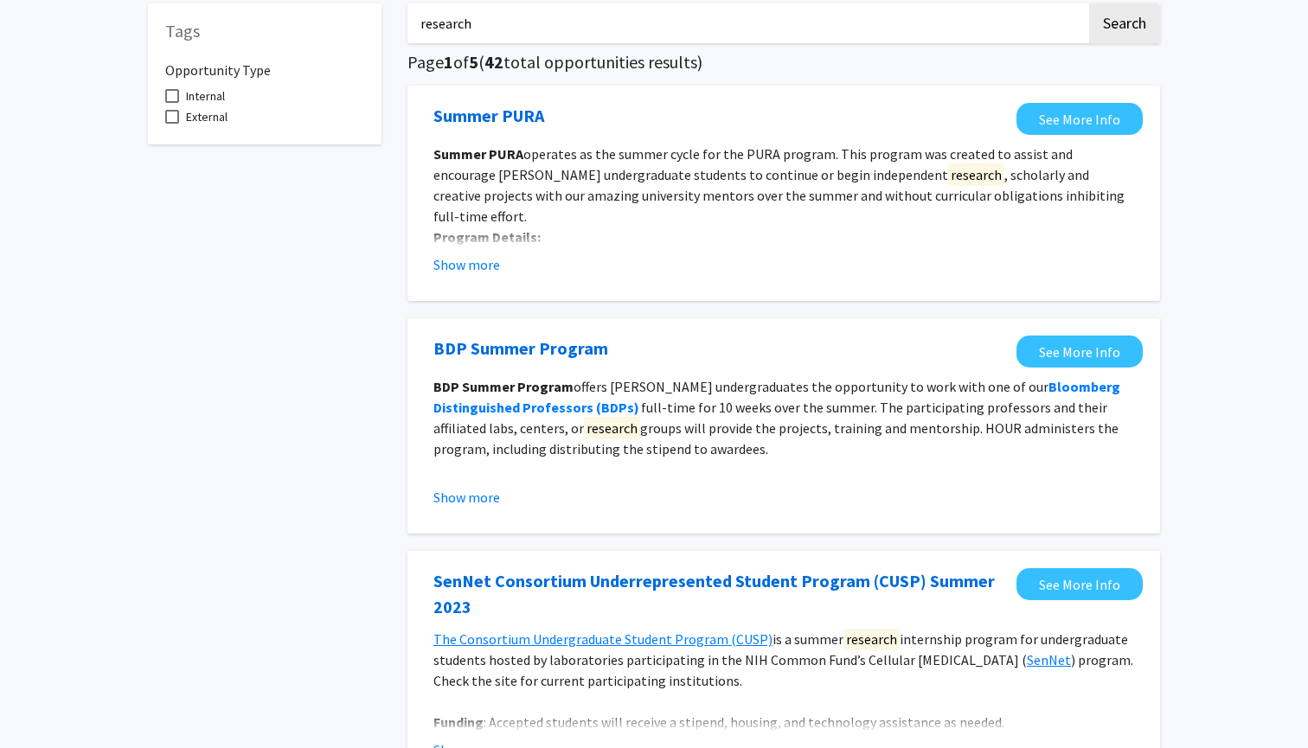
scroll to position [92, 0]
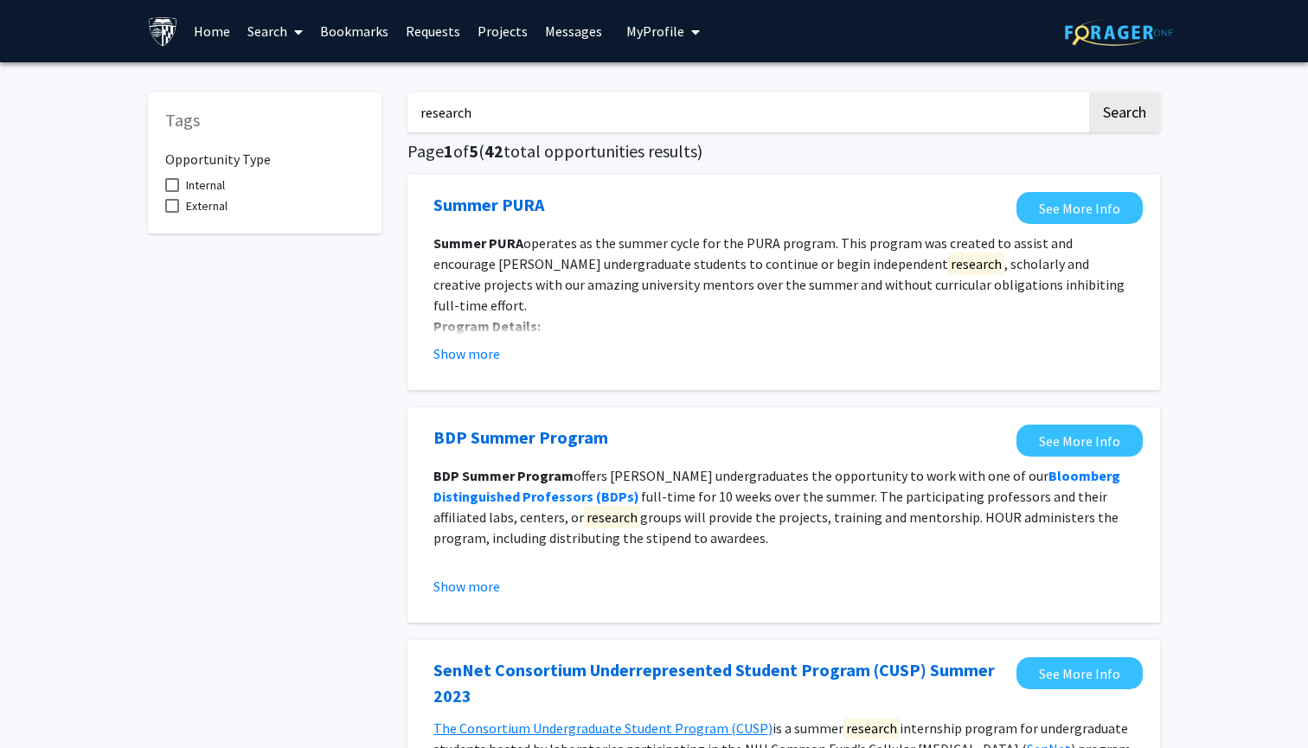
scroll to position [0, 0]
click at [274, 26] on link "Search" at bounding box center [275, 31] width 73 height 61
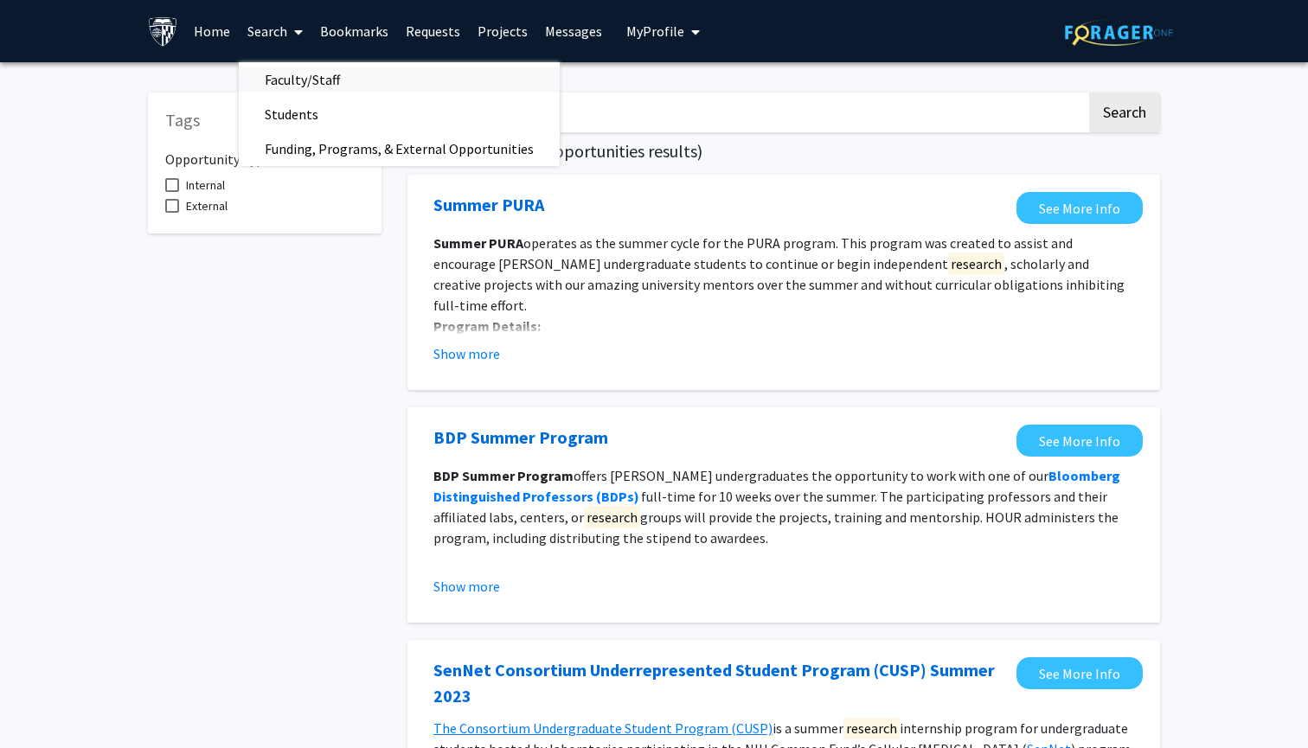
click at [332, 72] on span "Faculty/Staff" at bounding box center [302, 79] width 127 height 35
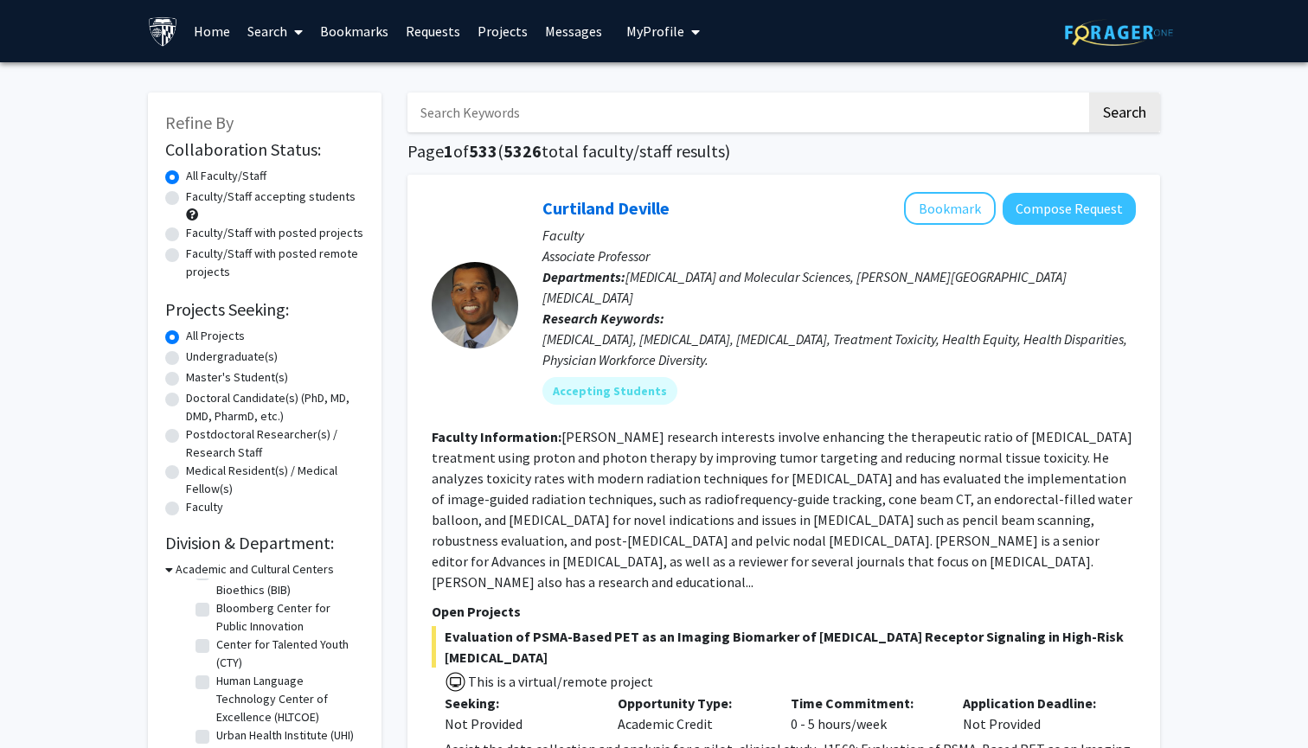
click at [626, 107] on input "Search Keywords" at bounding box center [747, 113] width 679 height 40
type input "device"
click at [1124, 115] on button "Search" at bounding box center [1124, 113] width 71 height 40
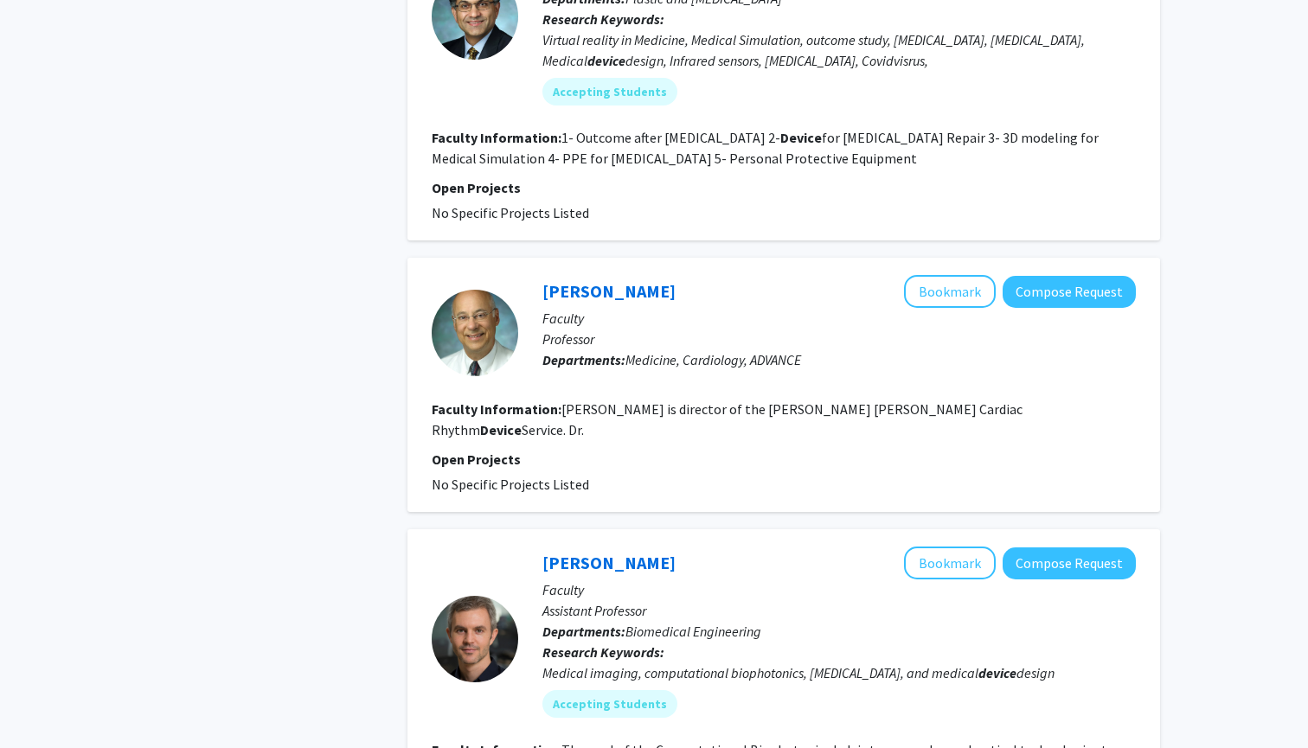
scroll to position [915, 0]
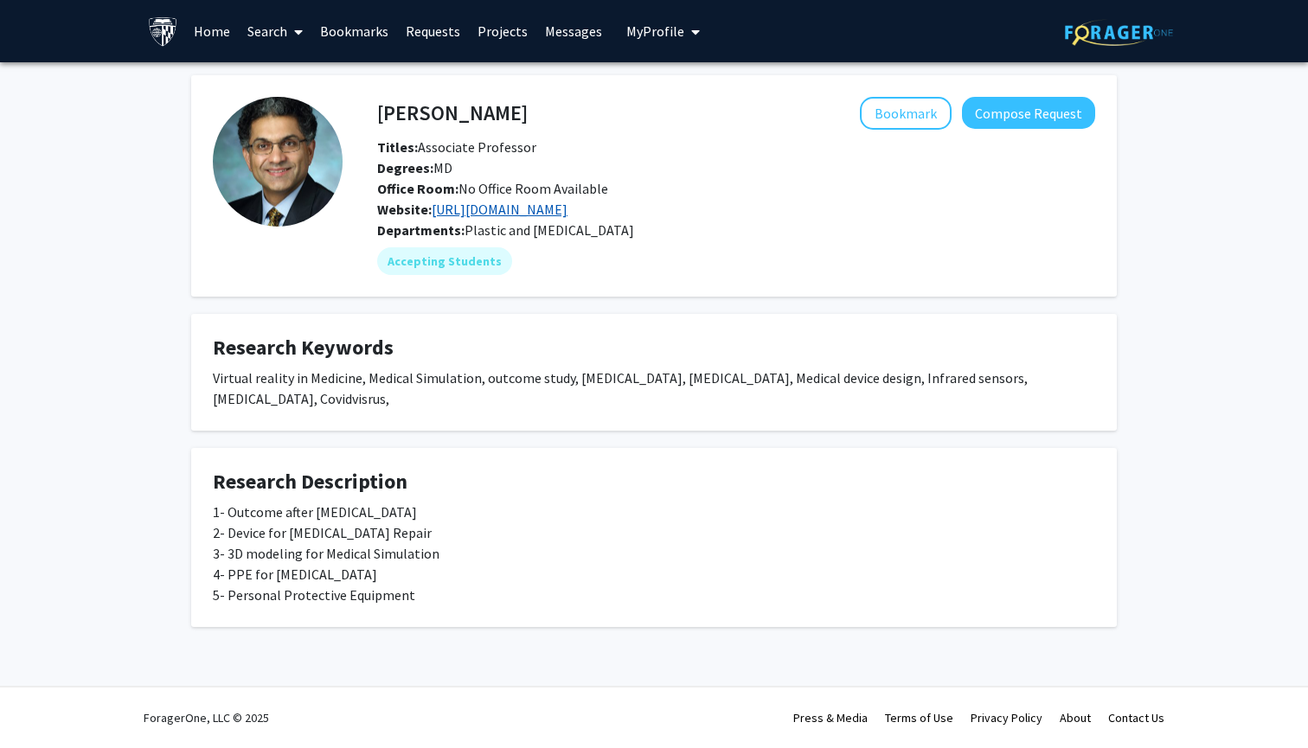
click at [521, 211] on link "http://drsoltanian.com/" at bounding box center [500, 209] width 136 height 17
click at [513, 210] on link "http://drsoltanian.com/" at bounding box center [500, 209] width 136 height 17
drag, startPoint x: 545, startPoint y: 117, endPoint x: 382, endPoint y: 116, distance: 163.5
click at [382, 116] on div "Hooman Soltanian Bookmark Compose Request" at bounding box center [736, 113] width 744 height 33
copy div "Hooman Soltanian"
